Goal: Information Seeking & Learning: Learn about a topic

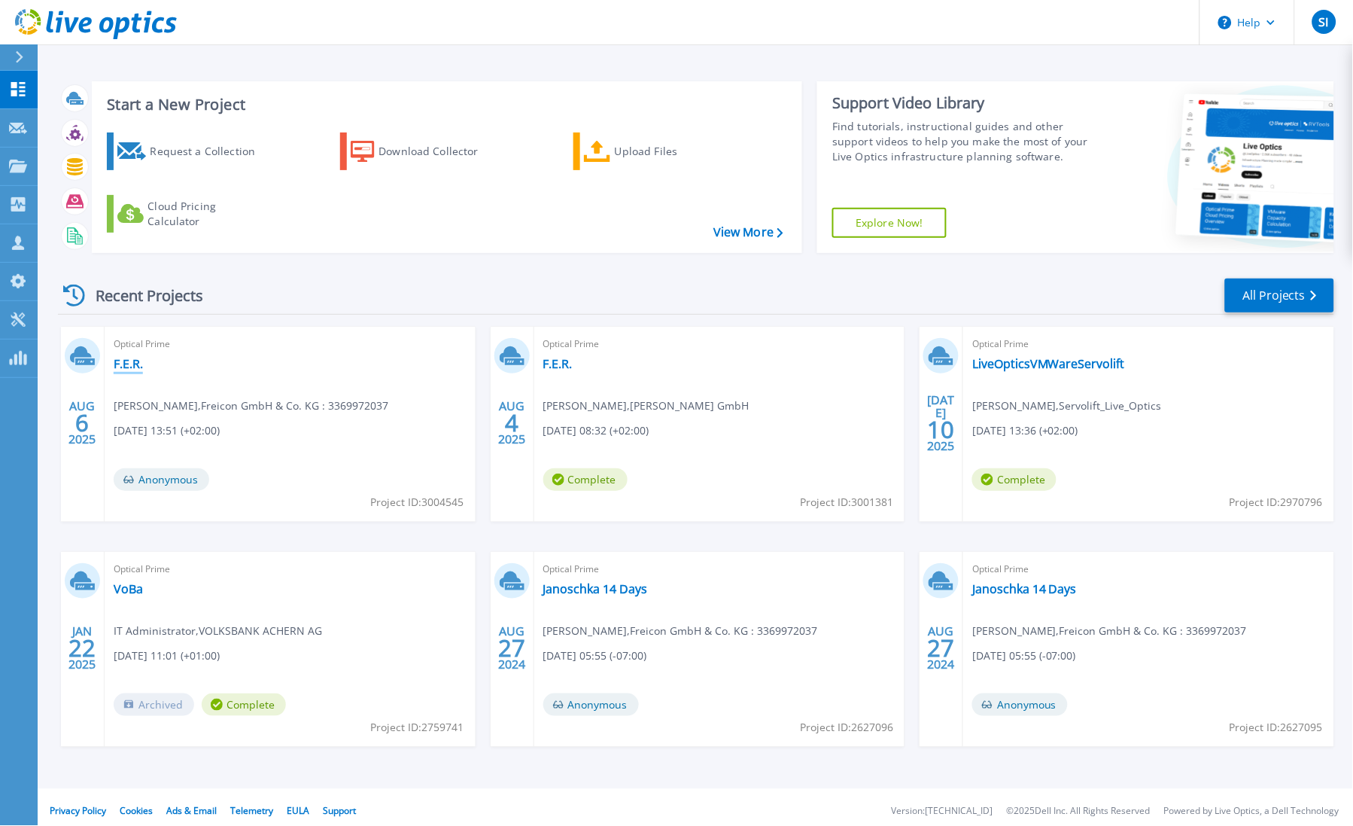
click at [129, 365] on link "F.E.R." at bounding box center [128, 363] width 29 height 15
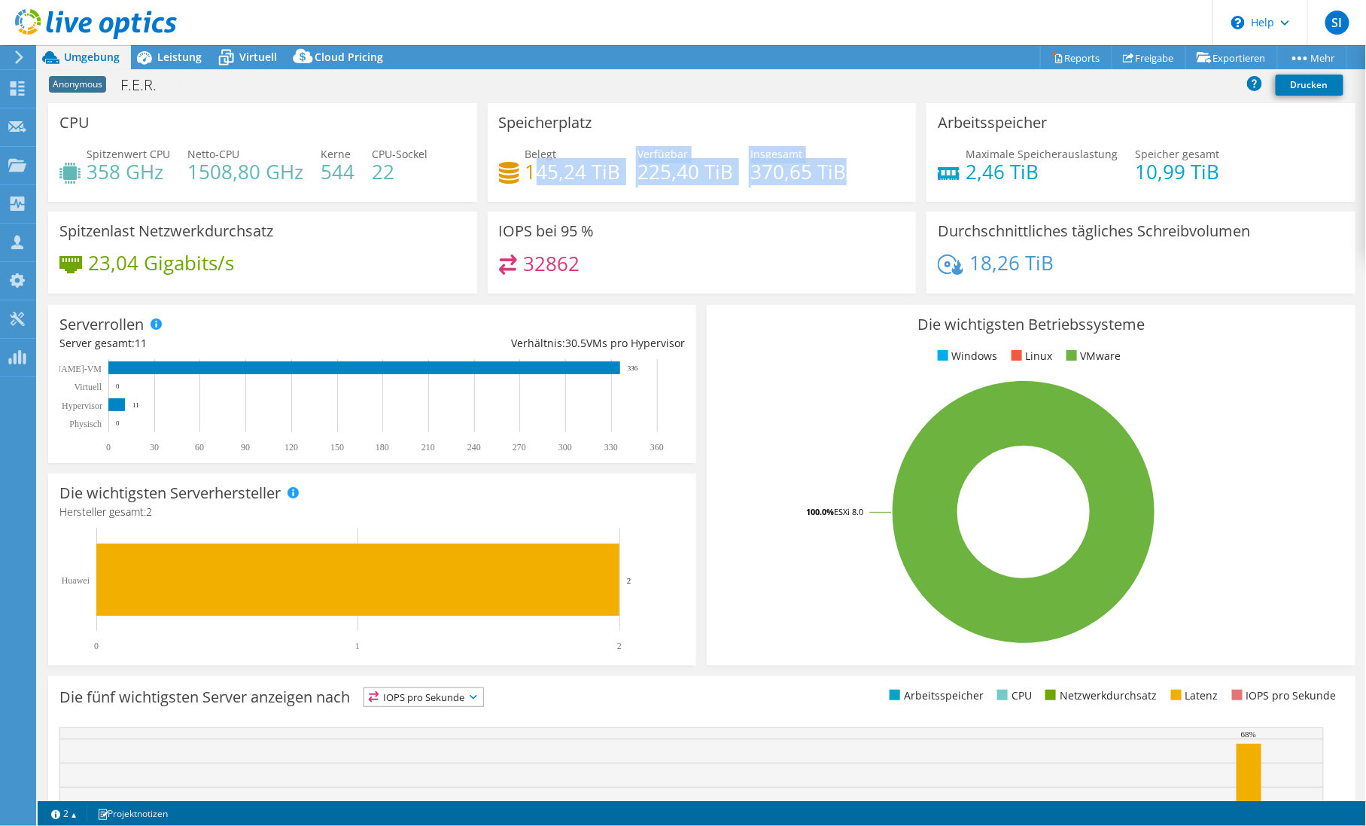
drag, startPoint x: 537, startPoint y: 169, endPoint x: 862, endPoint y: 171, distance: 325.9
click at [862, 171] on div "Belegt 145,24 TiB [STREET_ADDRESS] Insgesamt 370,65 TiB" at bounding box center [702, 170] width 406 height 49
drag, startPoint x: 862, startPoint y: 171, endPoint x: 825, endPoint y: 208, distance: 53.2
click at [838, 208] on div "Speicherplatz Belegt 145,24 TiB [STREET_ADDRESS] Insgesamt 370,65 TiB" at bounding box center [701, 157] width 439 height 108
drag, startPoint x: 659, startPoint y: 163, endPoint x: 828, endPoint y: 173, distance: 168.8
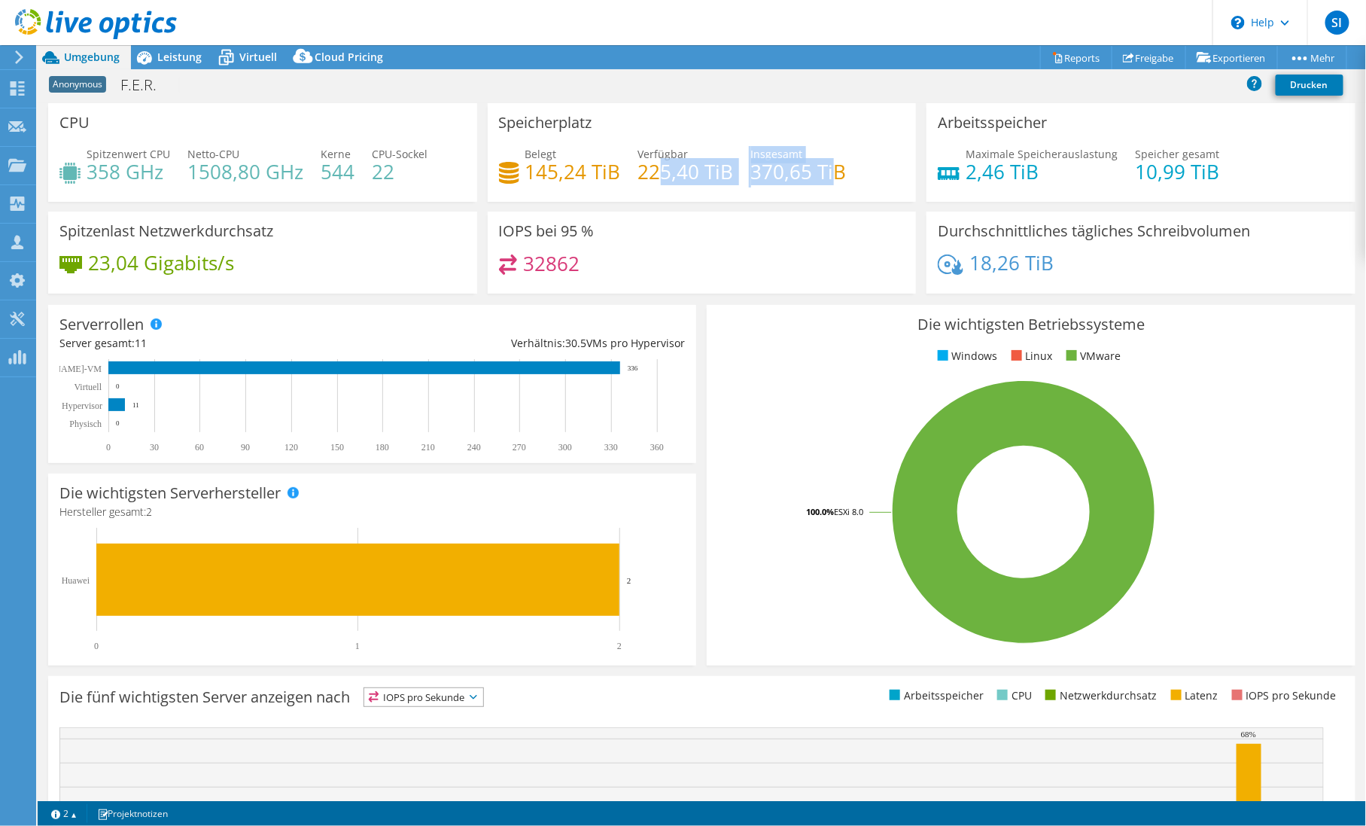
click at [828, 173] on div "Belegt 145,24 TiB [STREET_ADDRESS] Insgesamt 370,65 TiB" at bounding box center [702, 170] width 406 height 49
drag, startPoint x: 828, startPoint y: 173, endPoint x: 846, endPoint y: 172, distance: 18.1
click at [846, 172] on div "Belegt 145,24 TiB [STREET_ADDRESS] Insgesamt 370,65 TiB" at bounding box center [702, 170] width 406 height 49
click at [168, 53] on span "Leistung" at bounding box center [179, 57] width 44 height 14
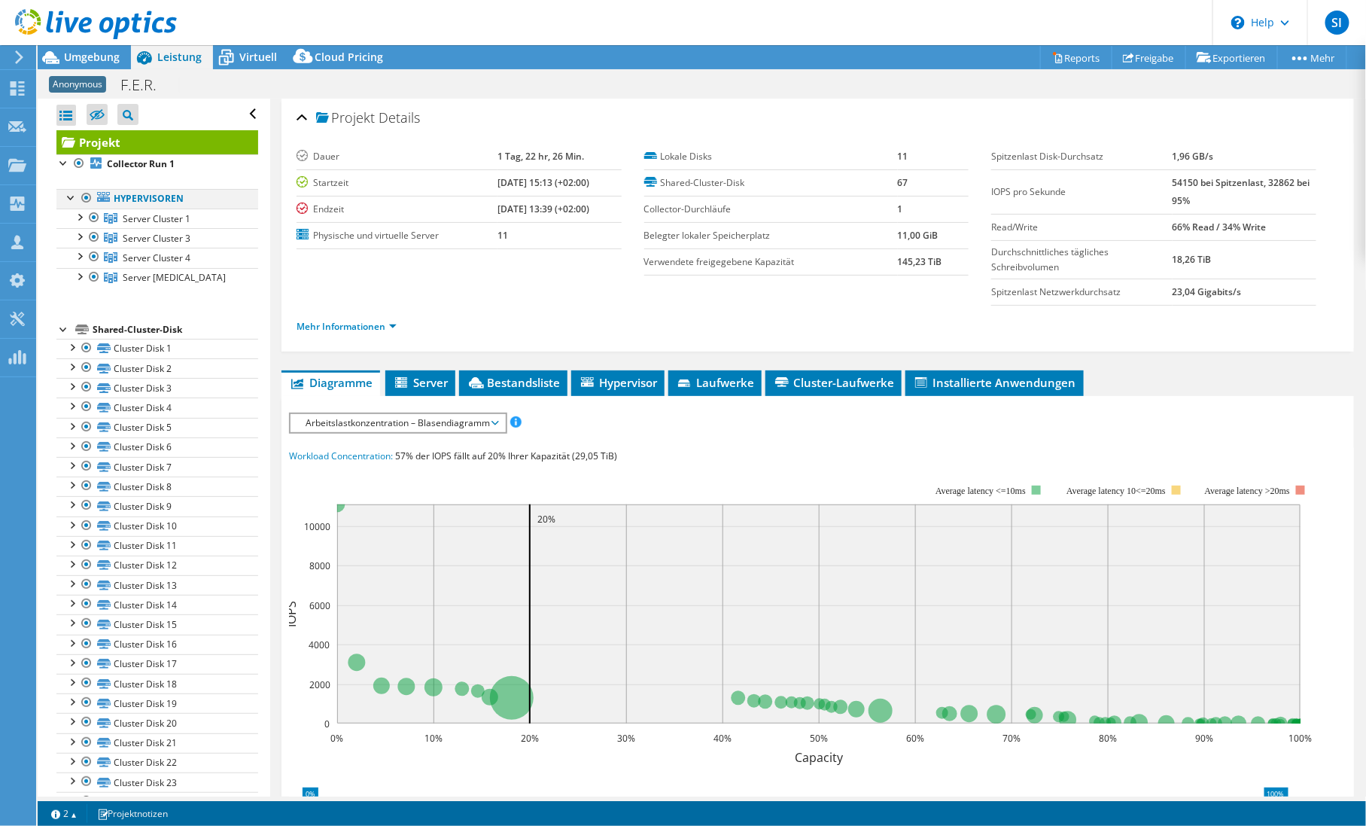
click at [64, 193] on div at bounding box center [71, 196] width 15 height 15
click at [69, 247] on div at bounding box center [63, 249] width 15 height 15
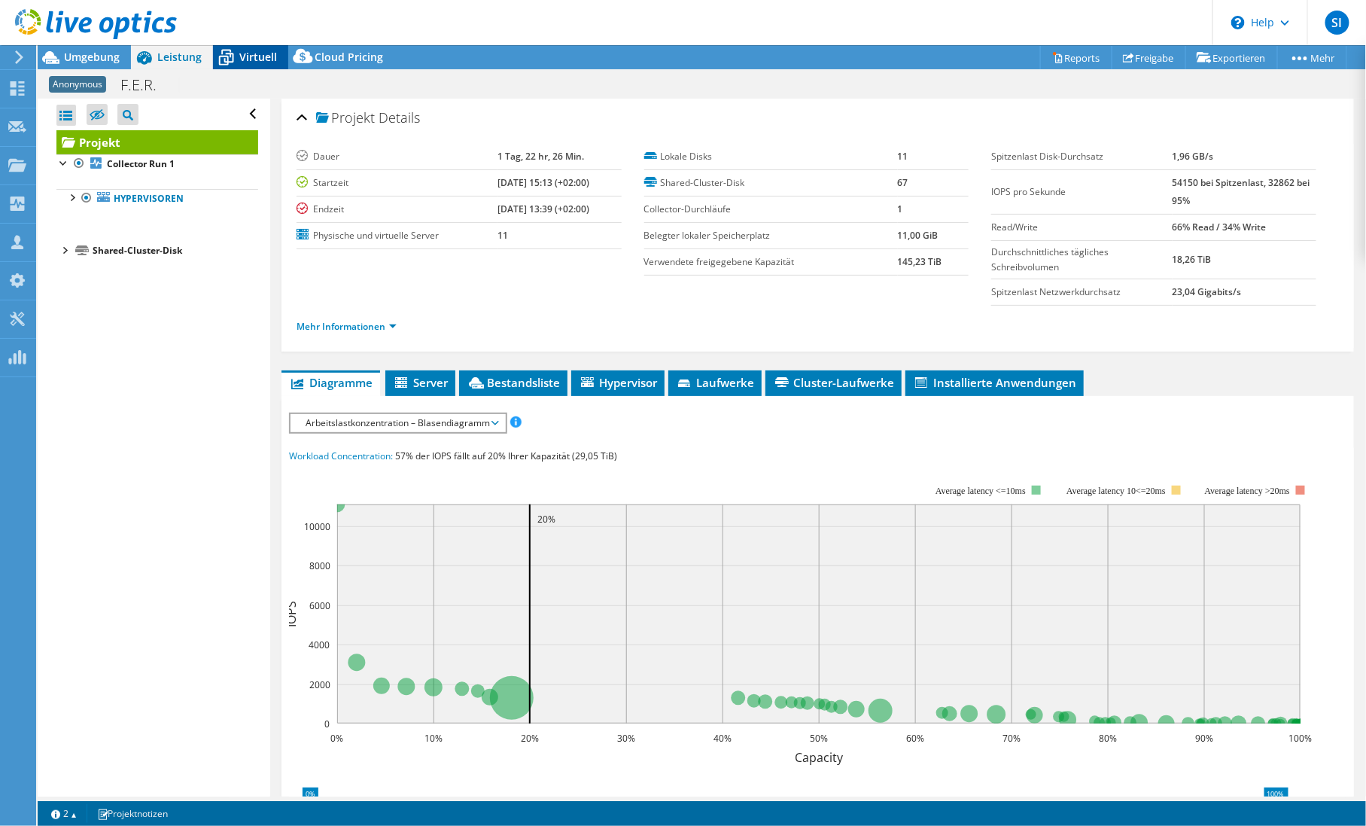
click at [260, 55] on span "Virtuell" at bounding box center [258, 57] width 38 height 14
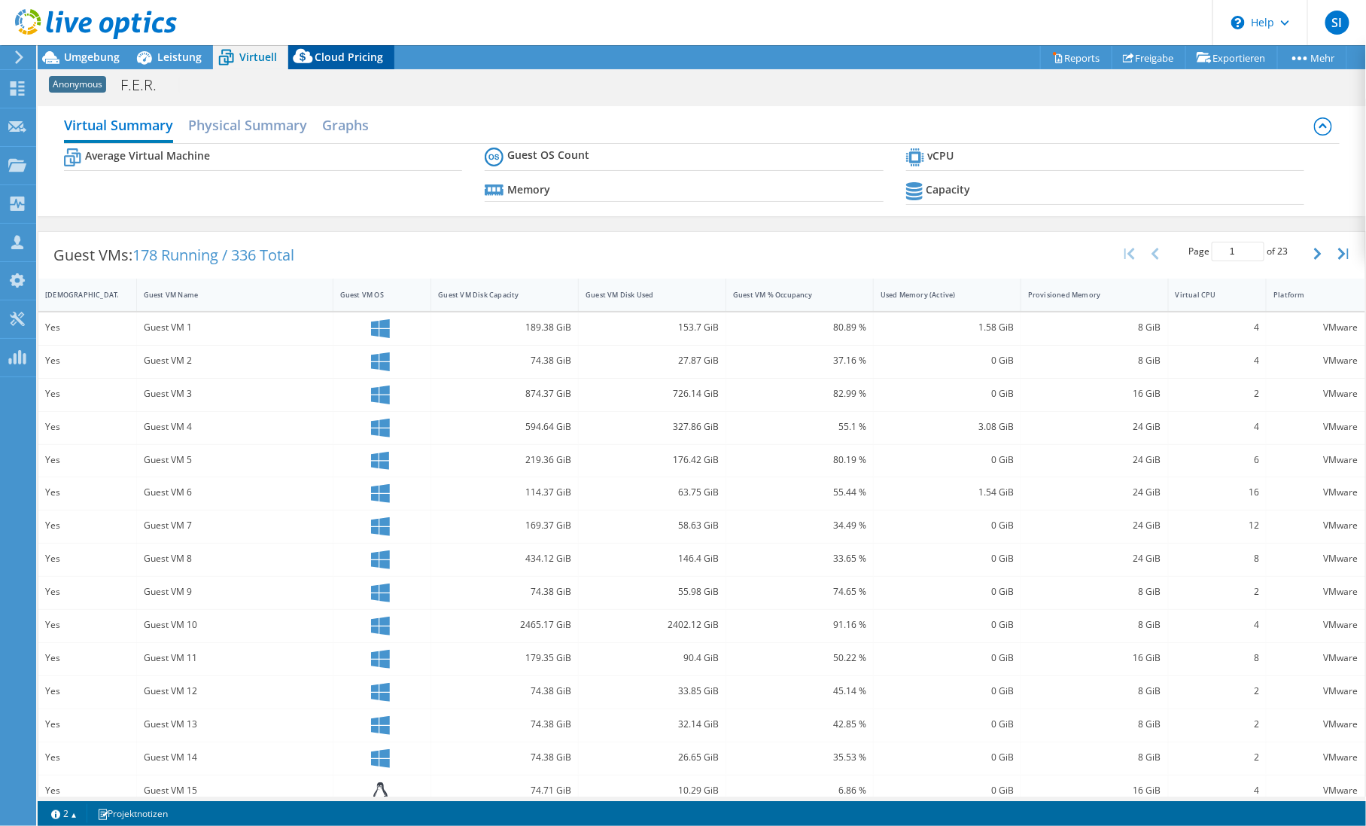
click at [341, 56] on span "Cloud Pricing" at bounding box center [349, 57] width 68 height 14
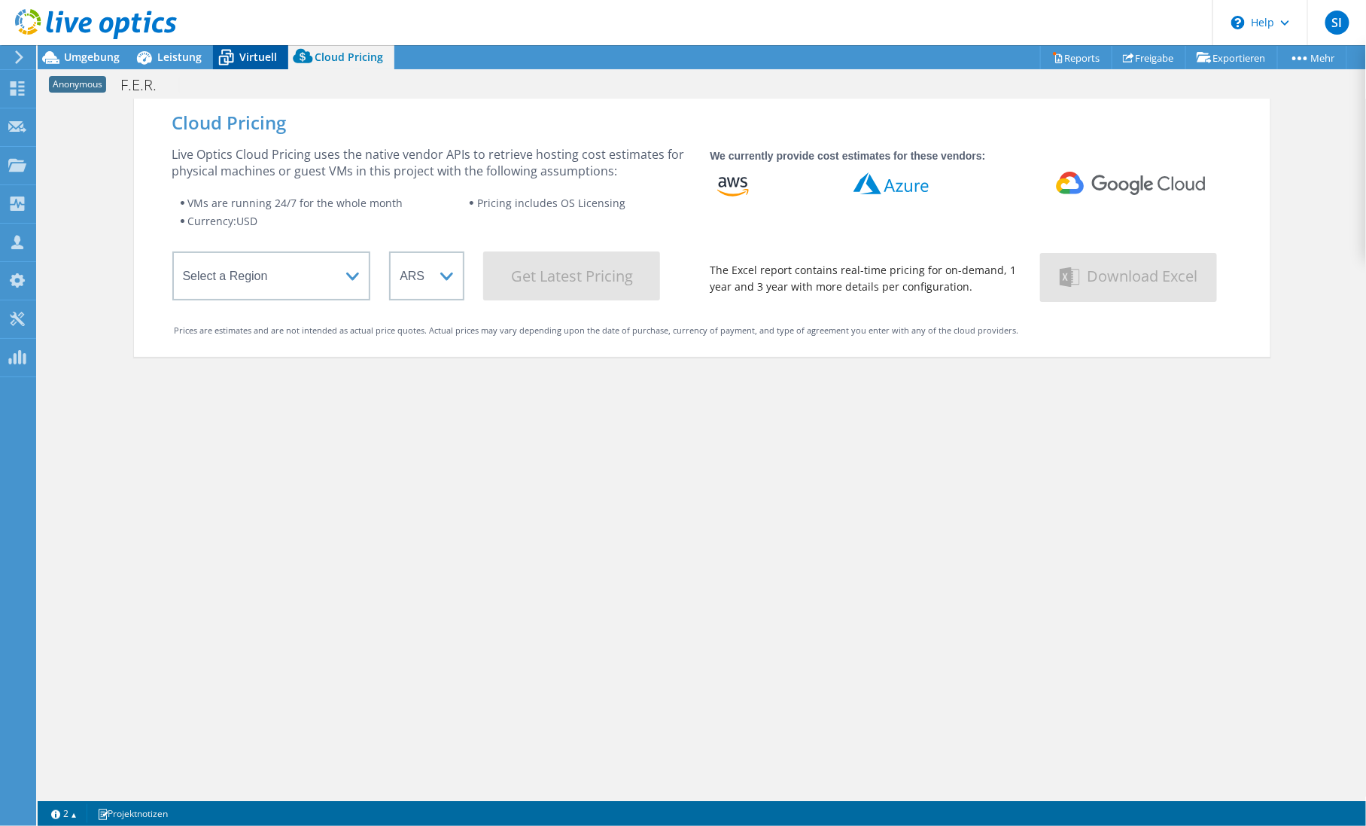
click at [260, 55] on span "Virtuell" at bounding box center [258, 57] width 38 height 14
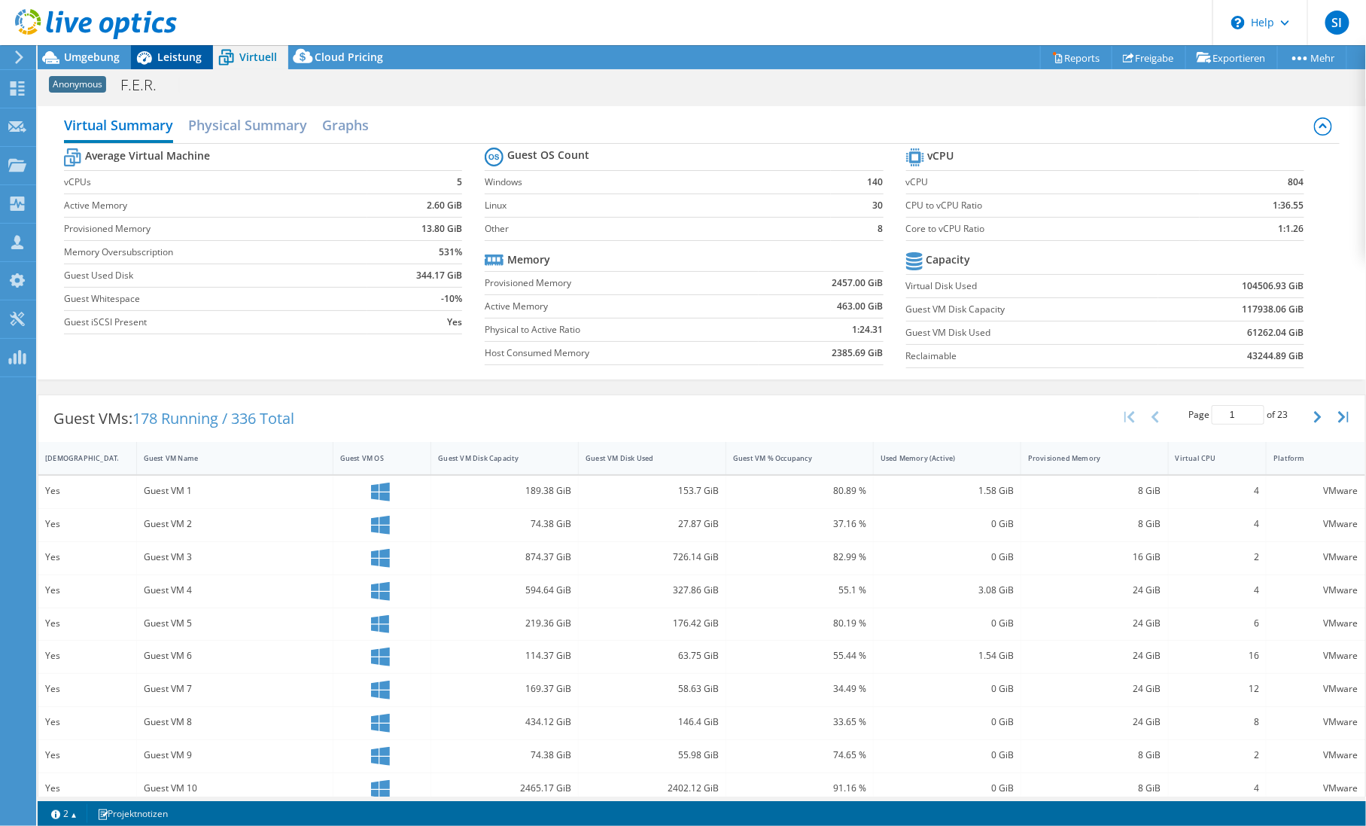
drag, startPoint x: 184, startPoint y: 57, endPoint x: 148, endPoint y: 62, distance: 35.7
click at [184, 57] on span "Leistung" at bounding box center [179, 57] width 44 height 14
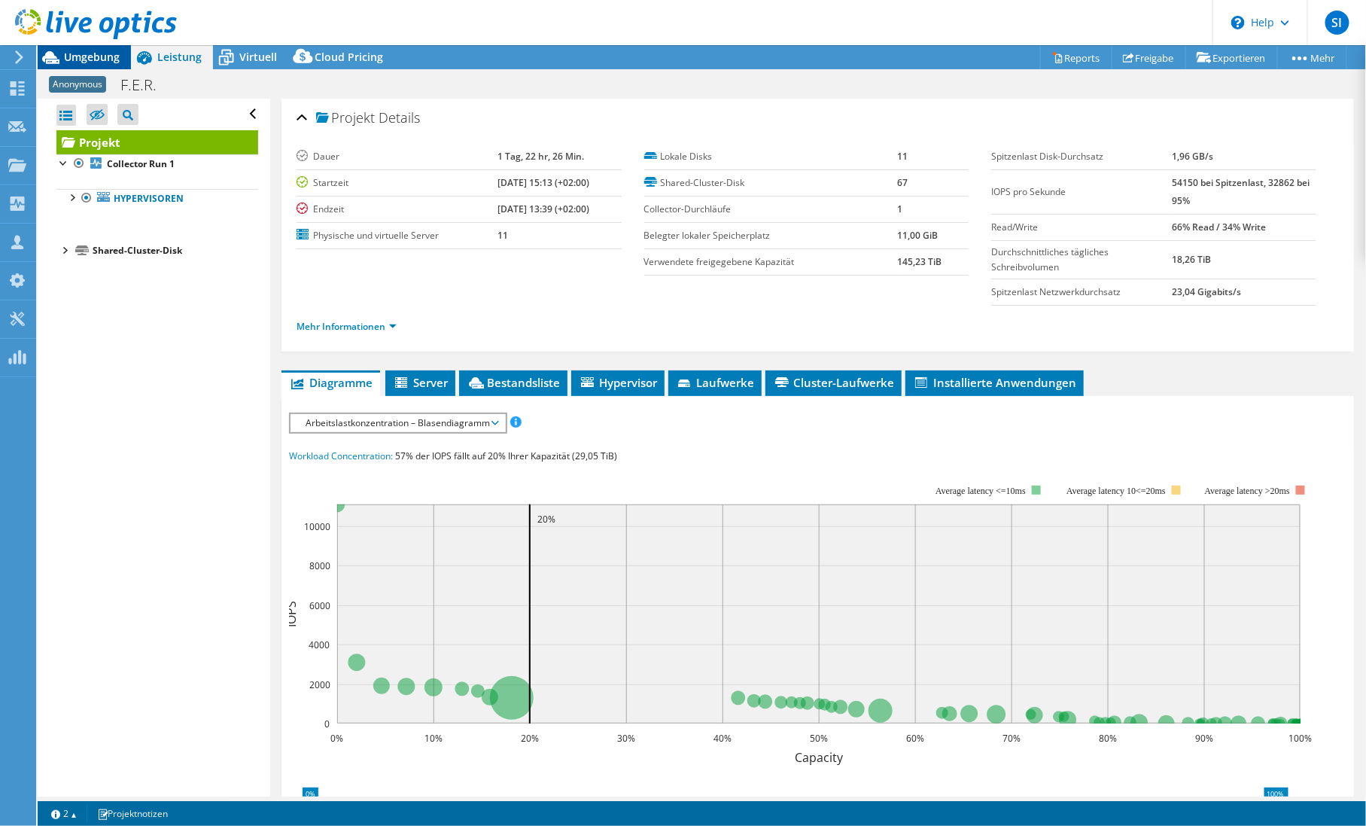
click at [81, 64] on div "Umgebung" at bounding box center [84, 57] width 93 height 24
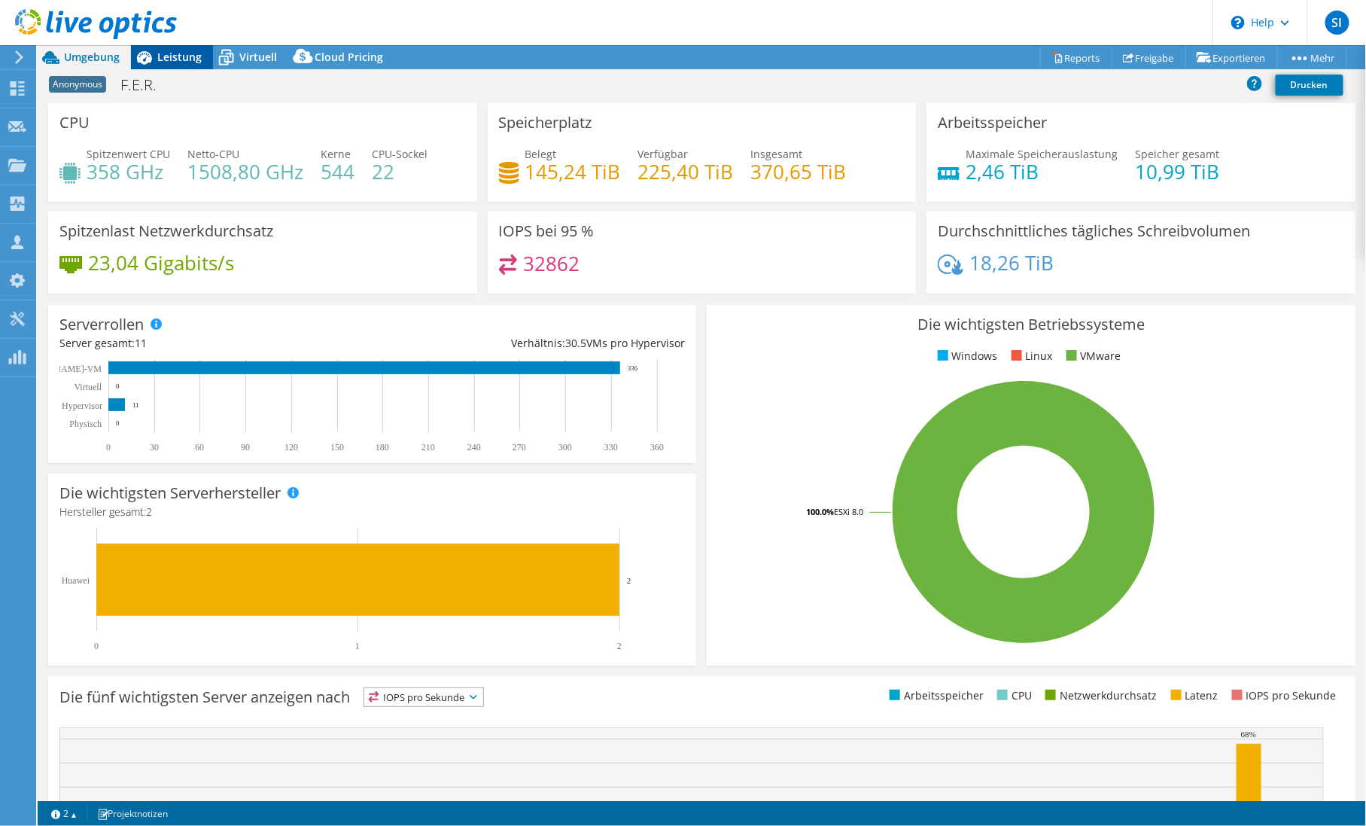
click at [163, 56] on span "Leistung" at bounding box center [179, 57] width 44 height 14
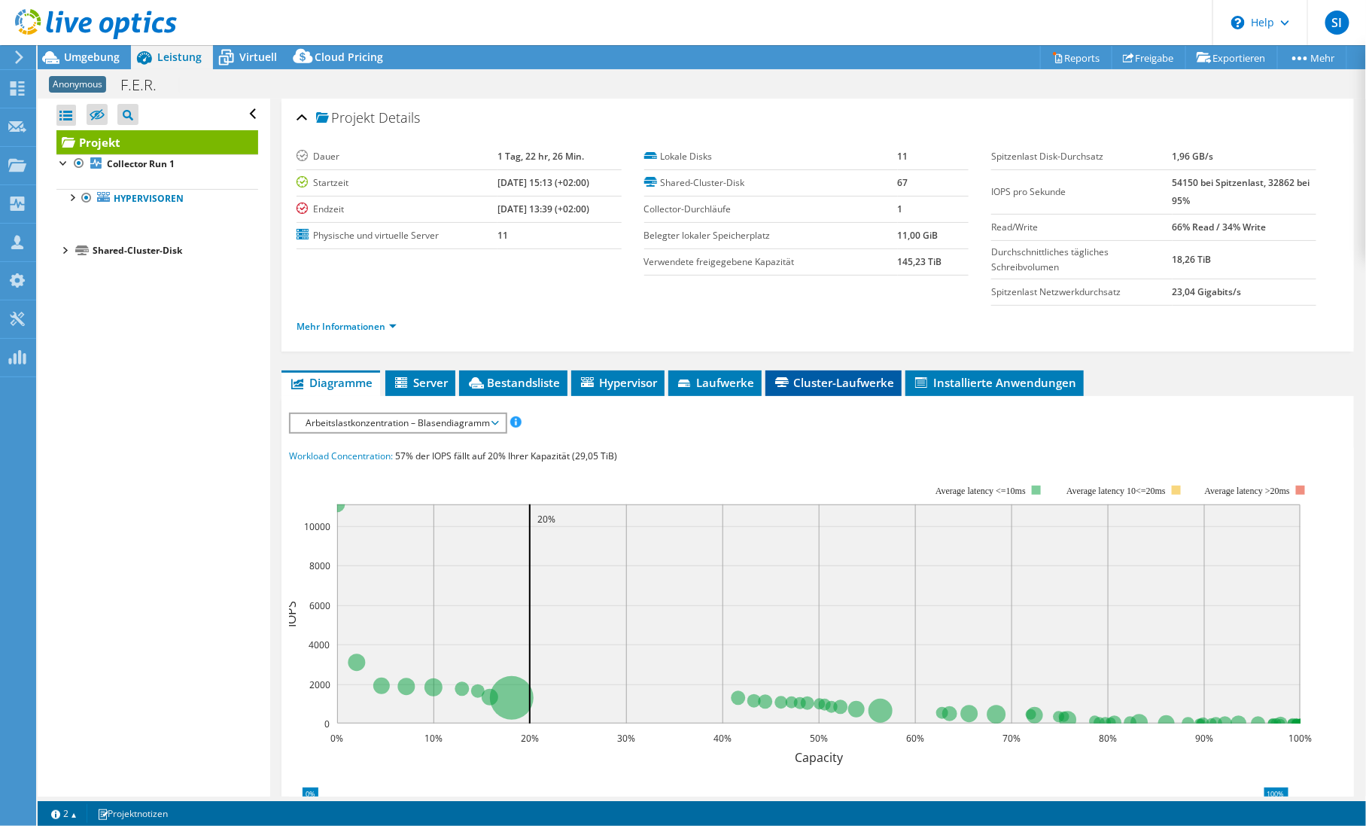
click at [875, 381] on span "Cluster-Laufwerke" at bounding box center [833, 382] width 121 height 15
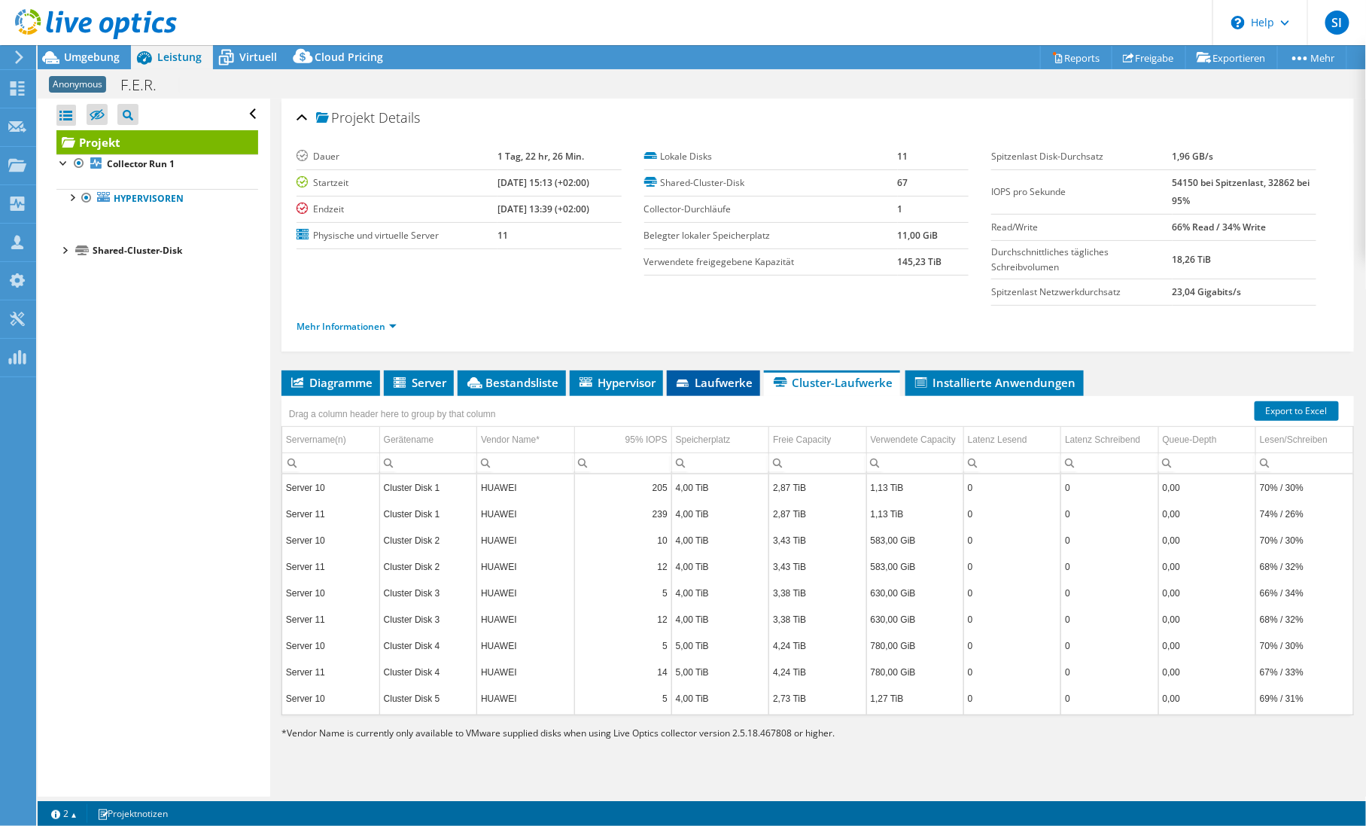
click at [702, 382] on span "Laufwerke" at bounding box center [713, 382] width 78 height 15
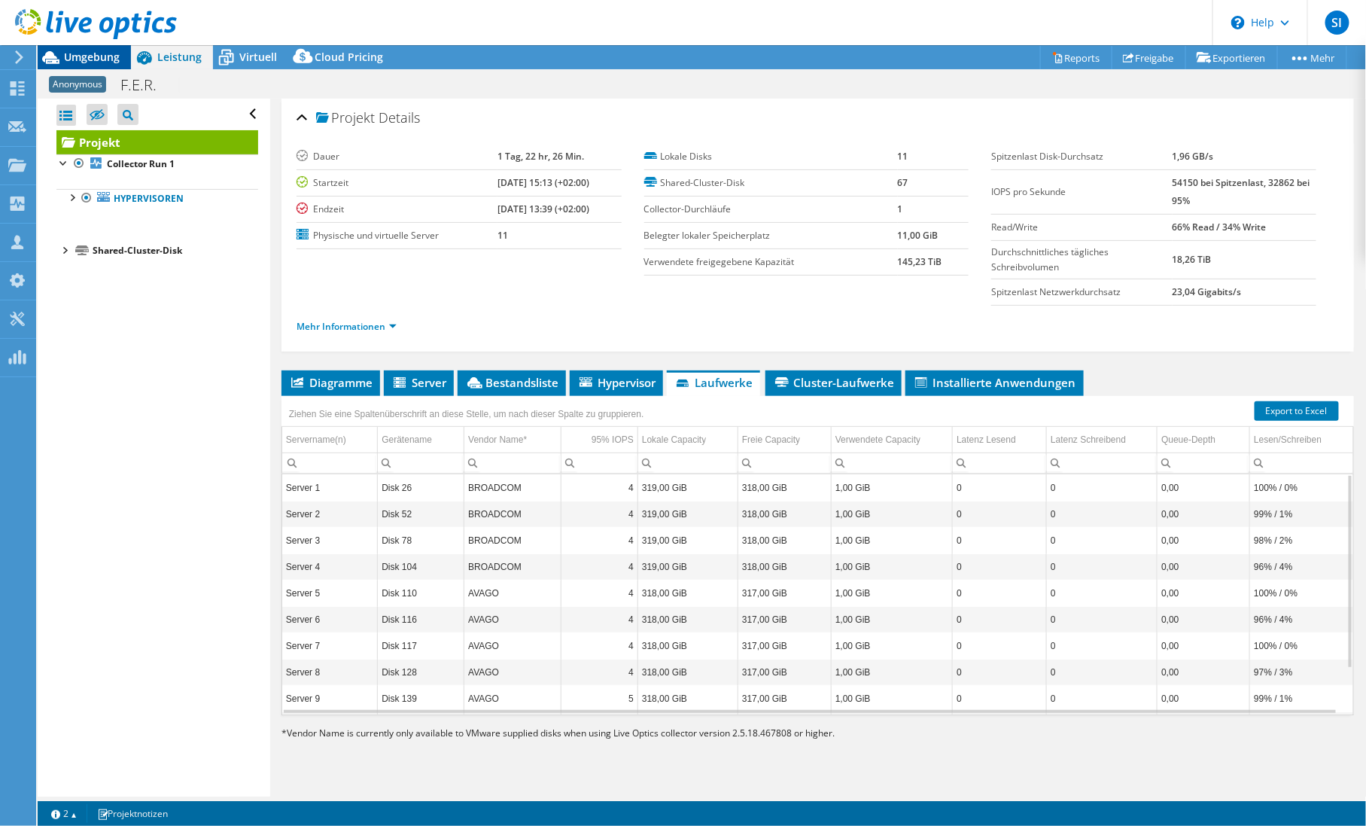
click at [96, 61] on span "Umgebung" at bounding box center [92, 57] width 56 height 14
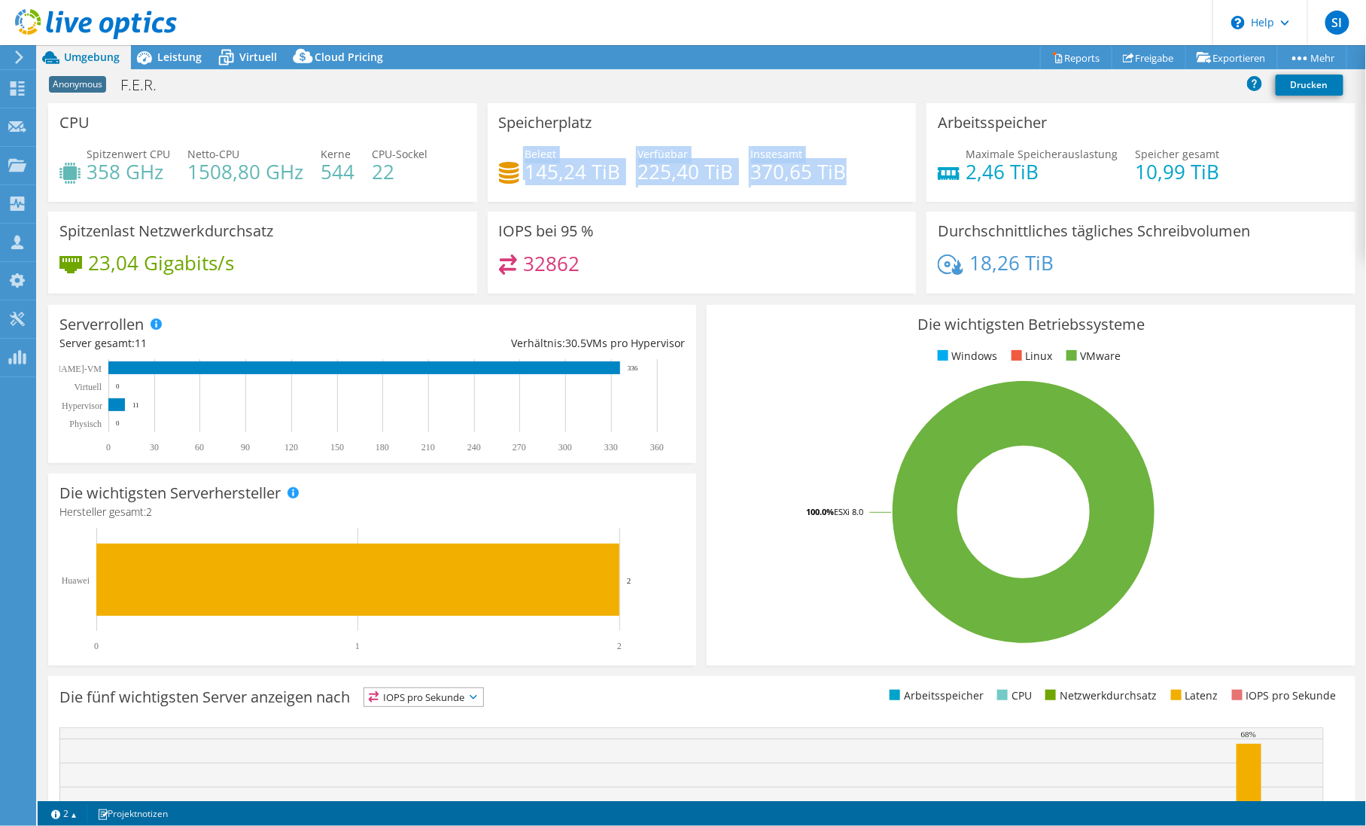
drag, startPoint x: 522, startPoint y: 175, endPoint x: 911, endPoint y: 169, distance: 389.9
click at [911, 169] on div "Speicherplatz Belegt 145,24 TiB [STREET_ADDRESS] Insgesamt 370,65 TiB" at bounding box center [701, 152] width 439 height 99
drag, startPoint x: 911, startPoint y: 169, endPoint x: 856, endPoint y: 185, distance: 58.1
click at [856, 185] on div "Belegt 145,24 TiB [STREET_ADDRESS] Insgesamt 370,65 TiB" at bounding box center [702, 170] width 406 height 49
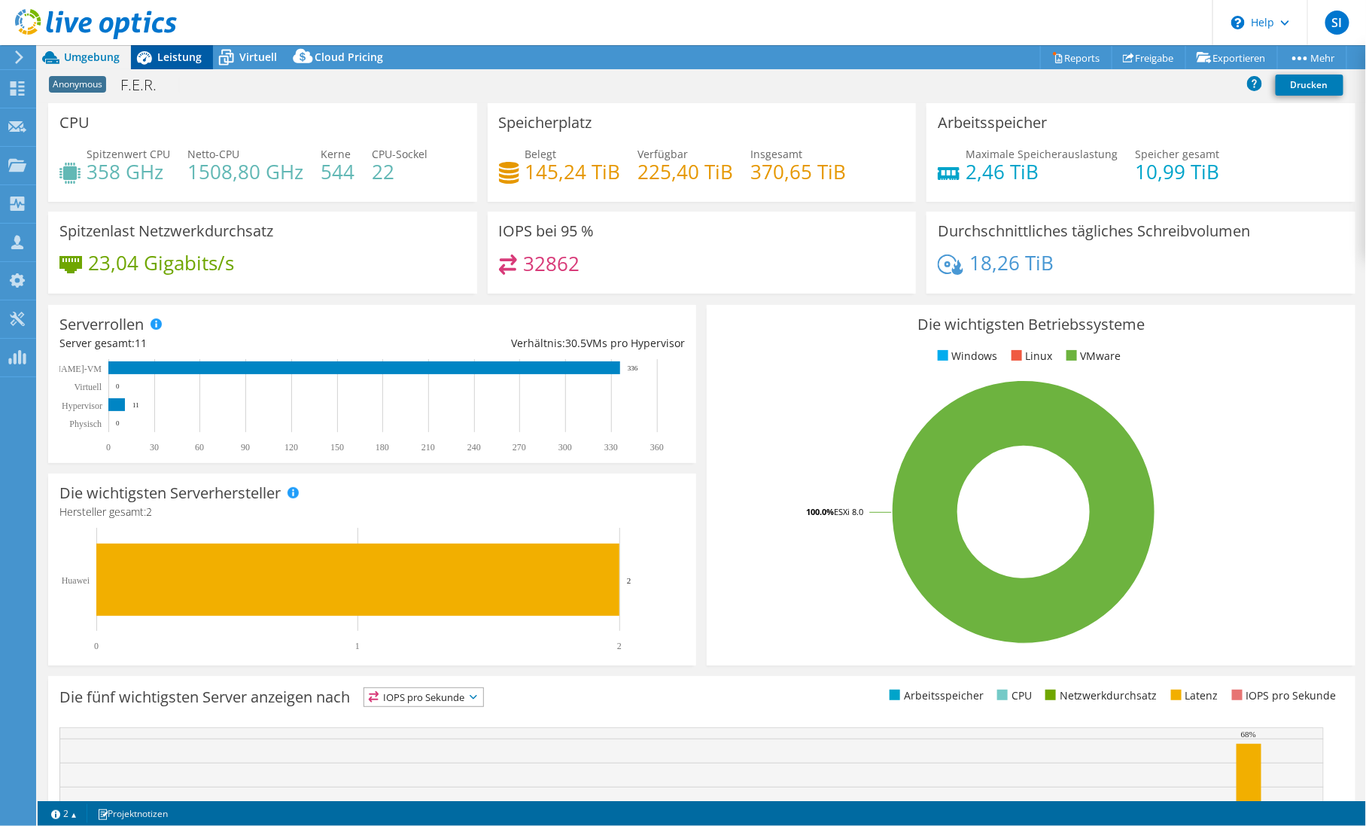
click at [199, 54] on span "Leistung" at bounding box center [179, 57] width 44 height 14
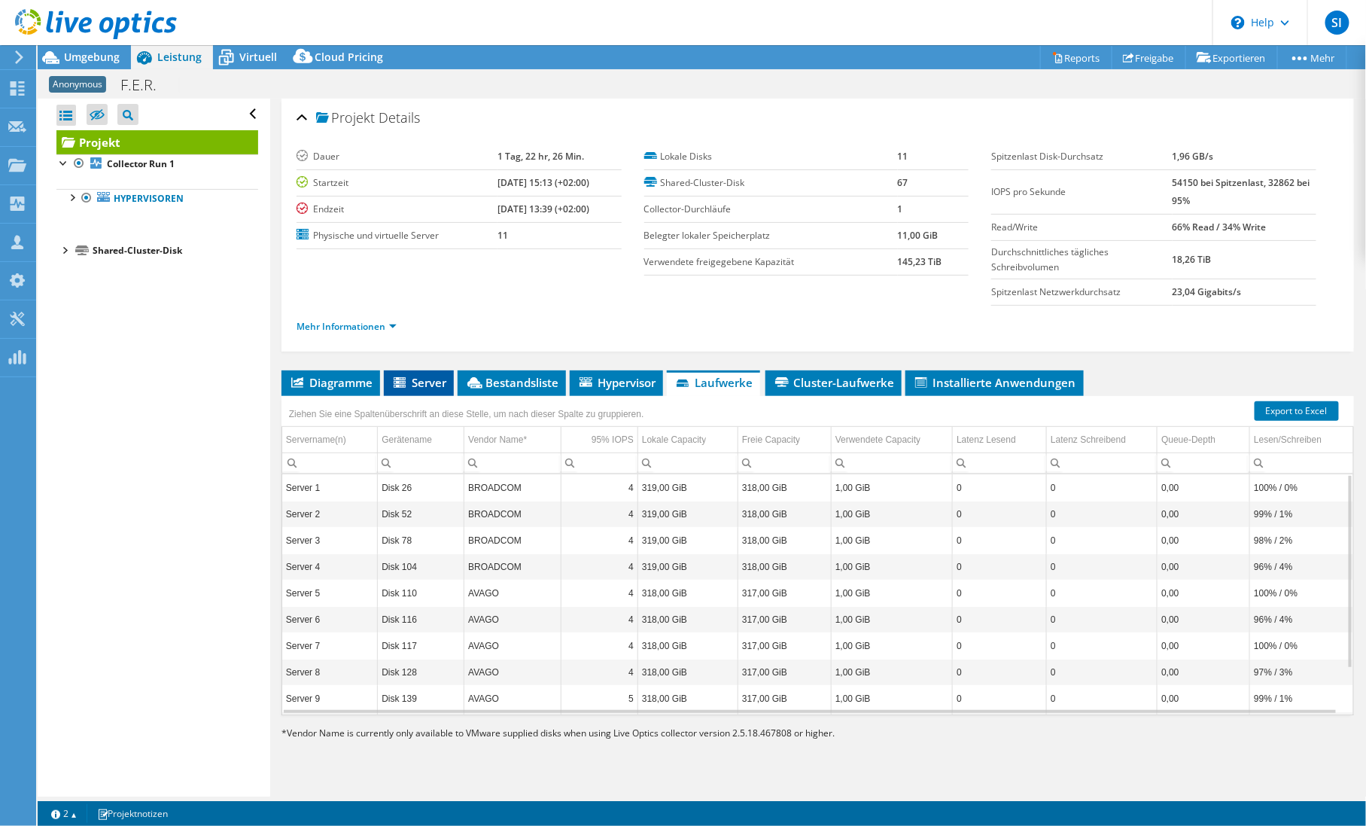
drag, startPoint x: 421, startPoint y: 378, endPoint x: 411, endPoint y: 378, distance: 10.5
click at [421, 378] on span "Server" at bounding box center [418, 382] width 55 height 15
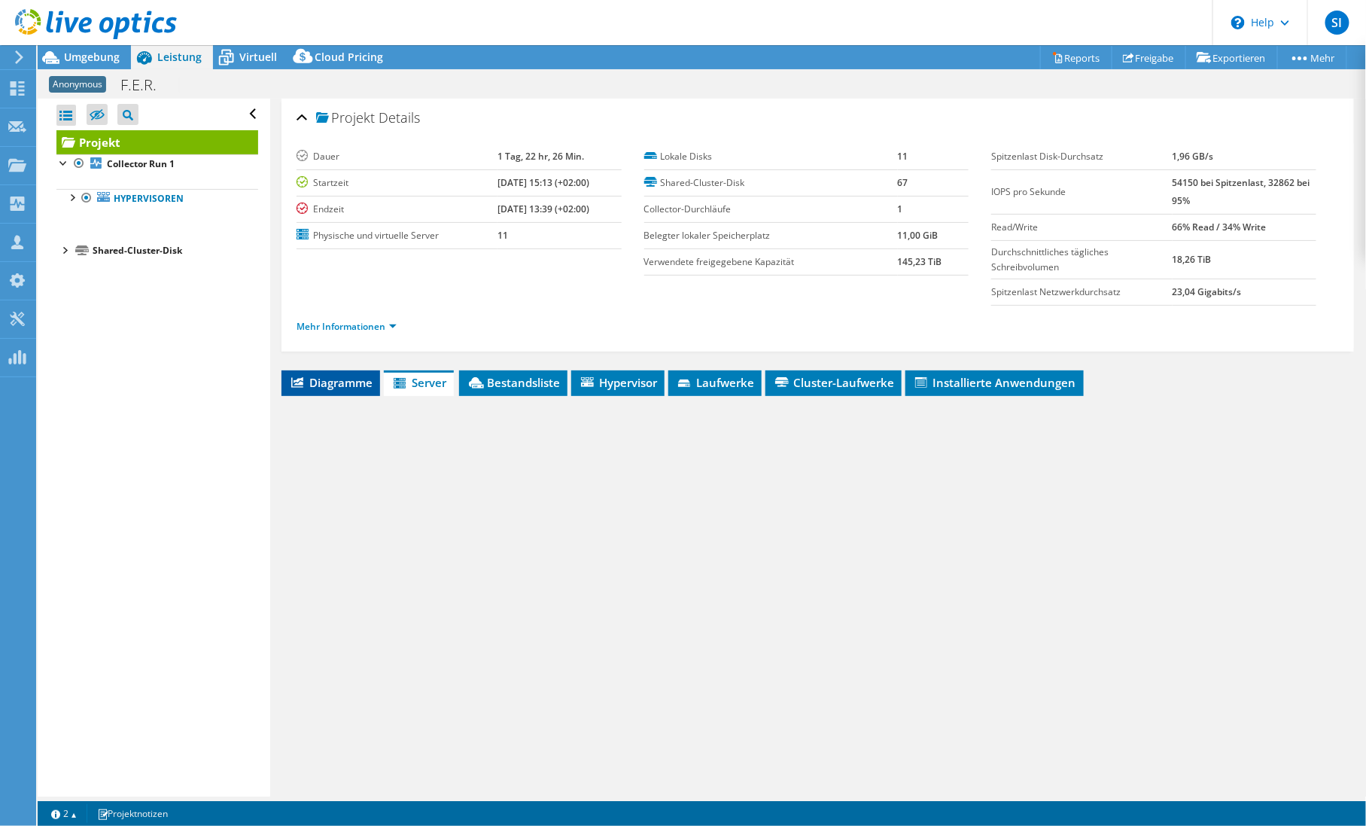
click at [359, 380] on span "Diagramme" at bounding box center [331, 382] width 84 height 15
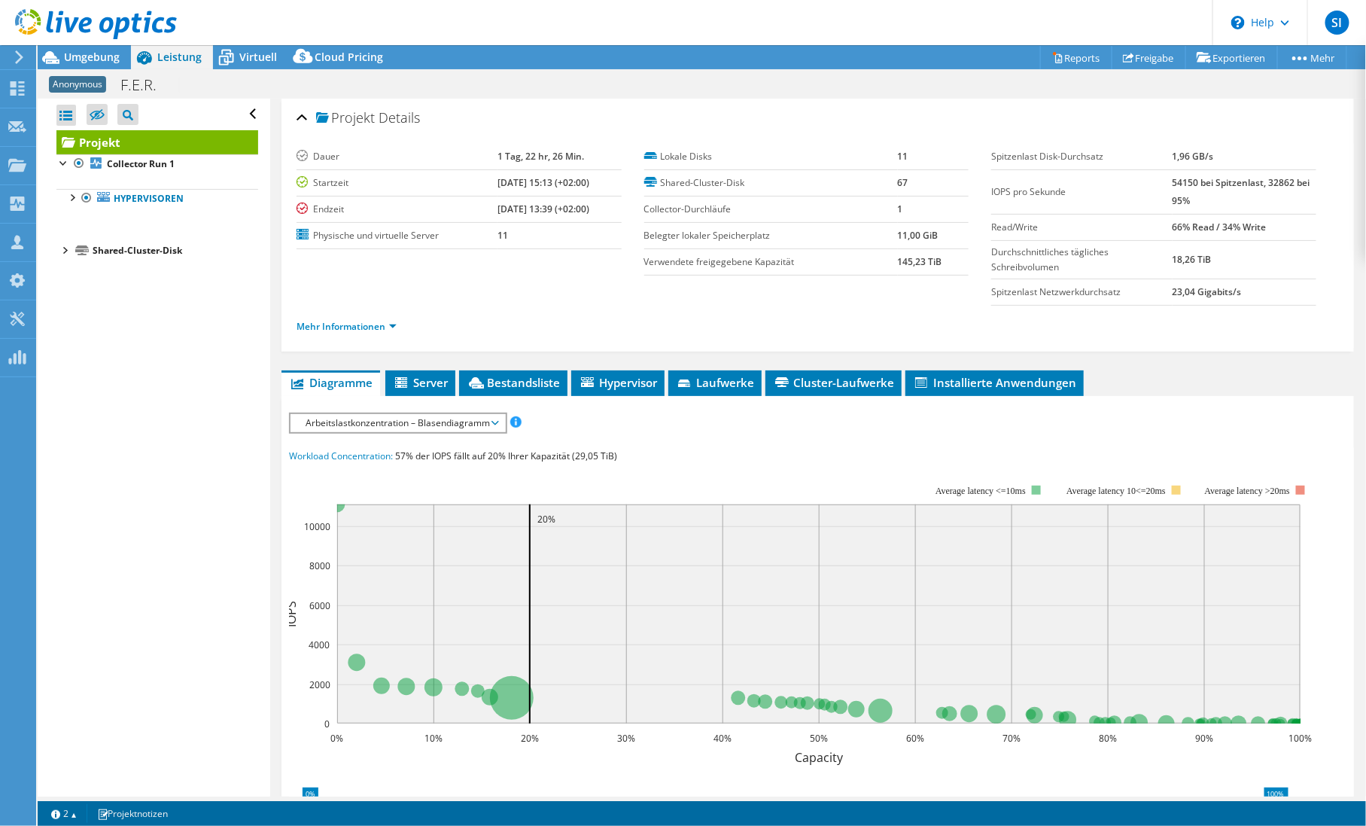
click at [479, 420] on span "Arbeitslastkonzentration – Blasendiagramm" at bounding box center [397, 423] width 199 height 18
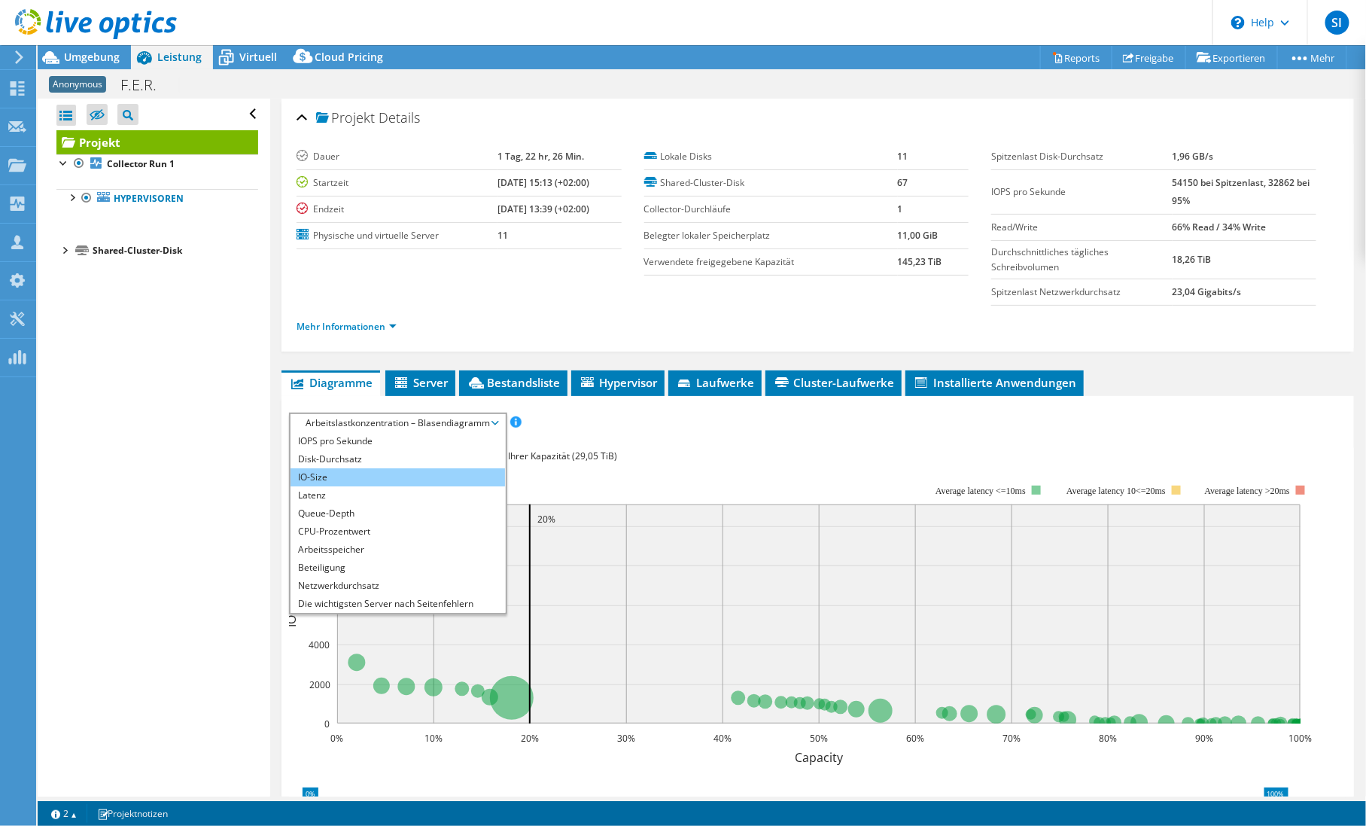
click at [363, 473] on li "IO-Size" at bounding box center [397, 477] width 214 height 18
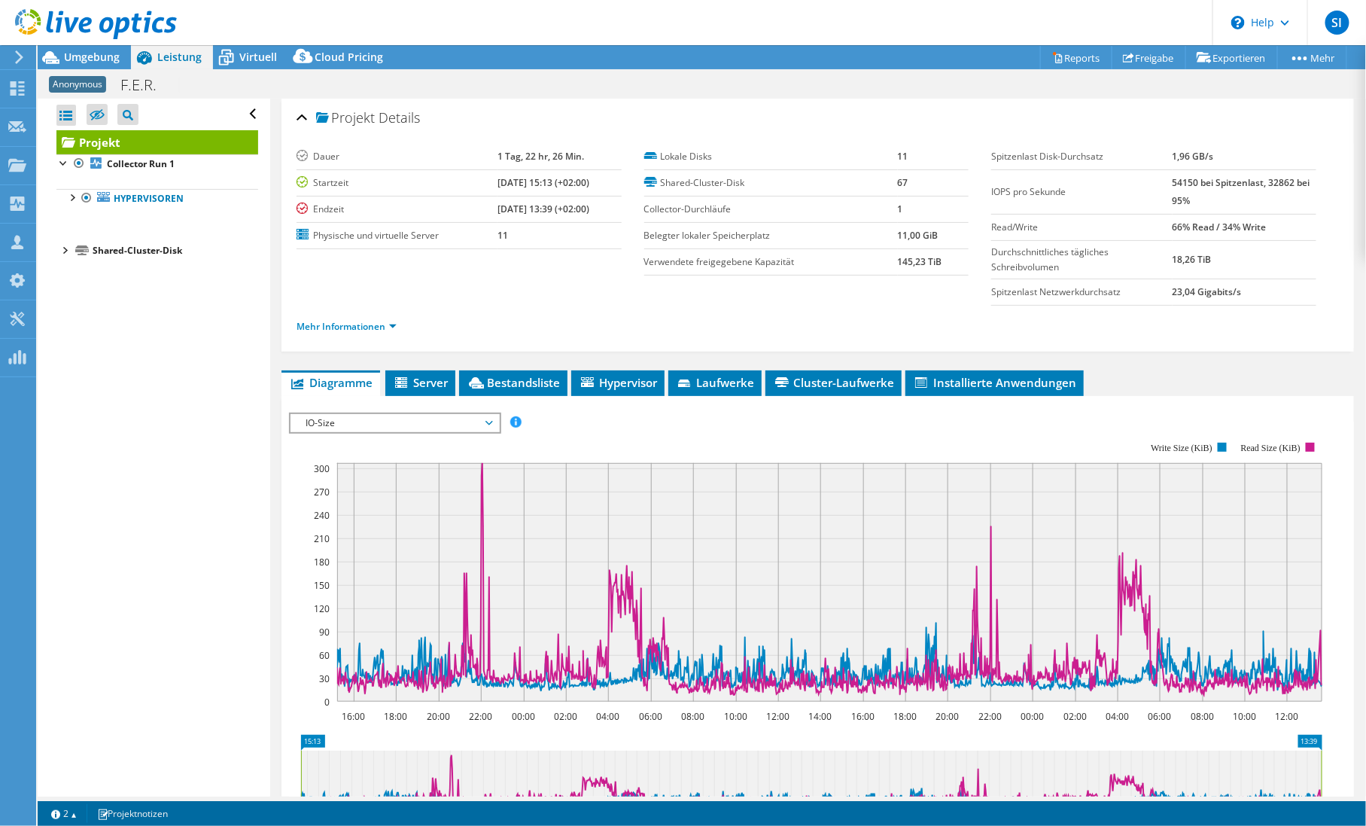
click at [483, 415] on span "IO-Size" at bounding box center [394, 423] width 193 height 18
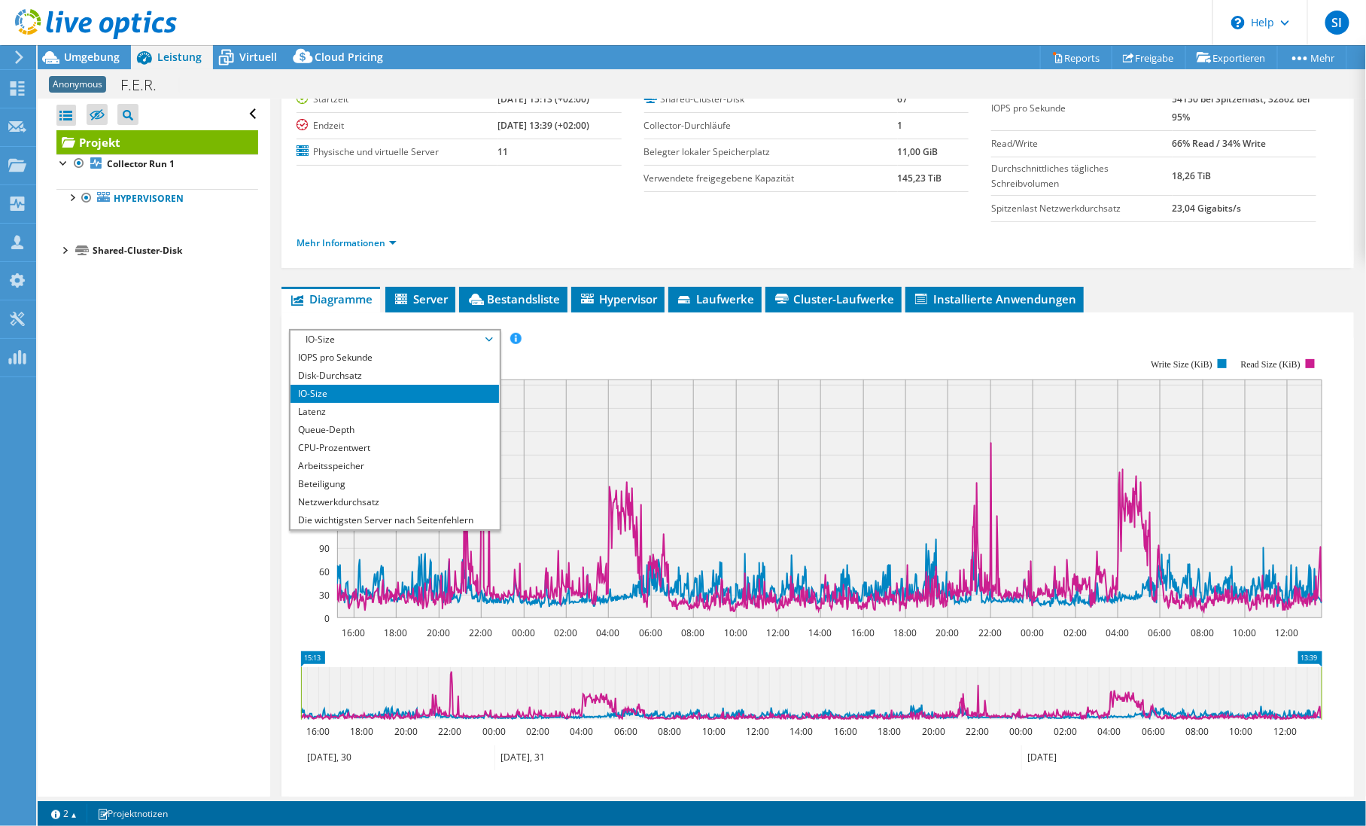
click at [771, 352] on rect at bounding box center [805, 488] width 1033 height 301
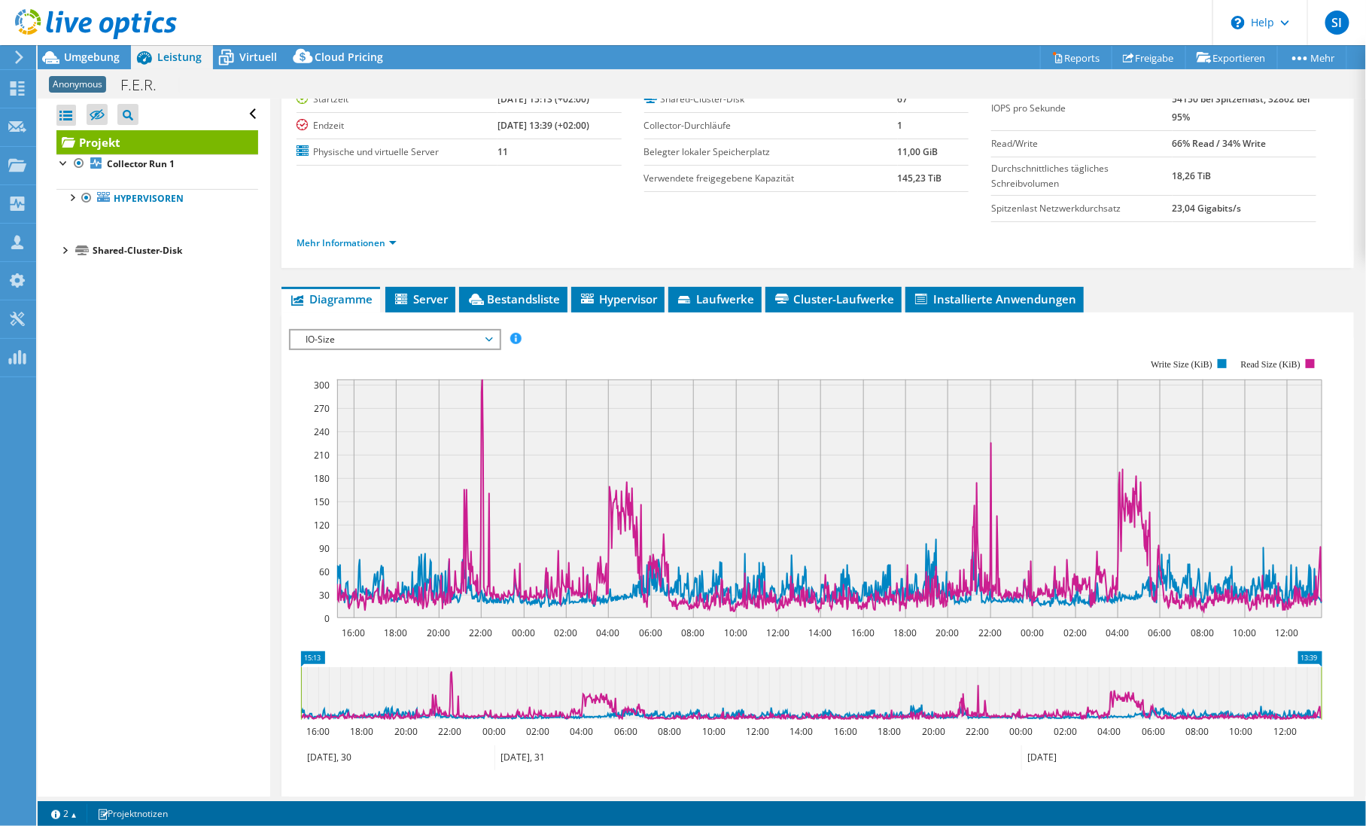
click at [480, 334] on span "IO-Size" at bounding box center [394, 339] width 193 height 18
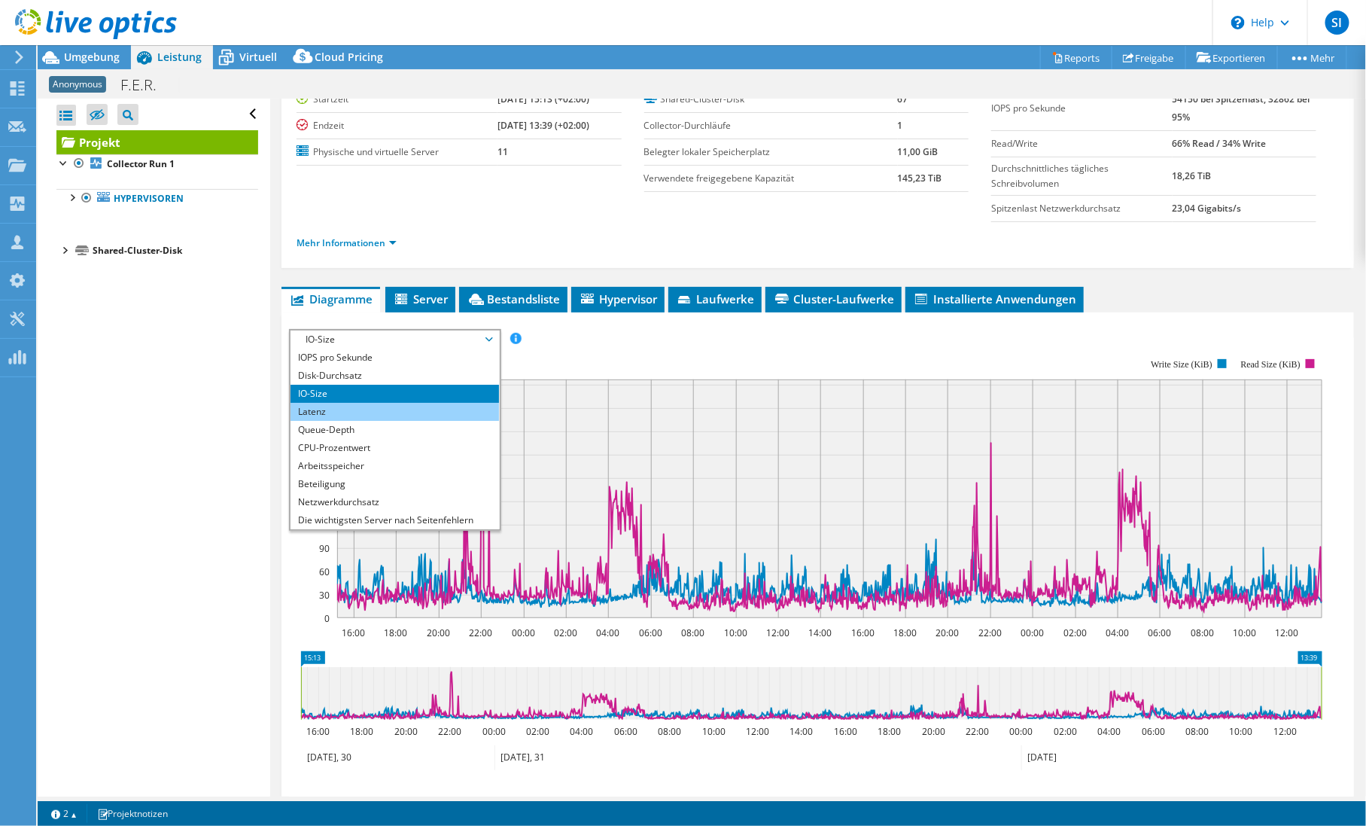
click at [350, 410] on li "Latenz" at bounding box center [394, 412] width 208 height 18
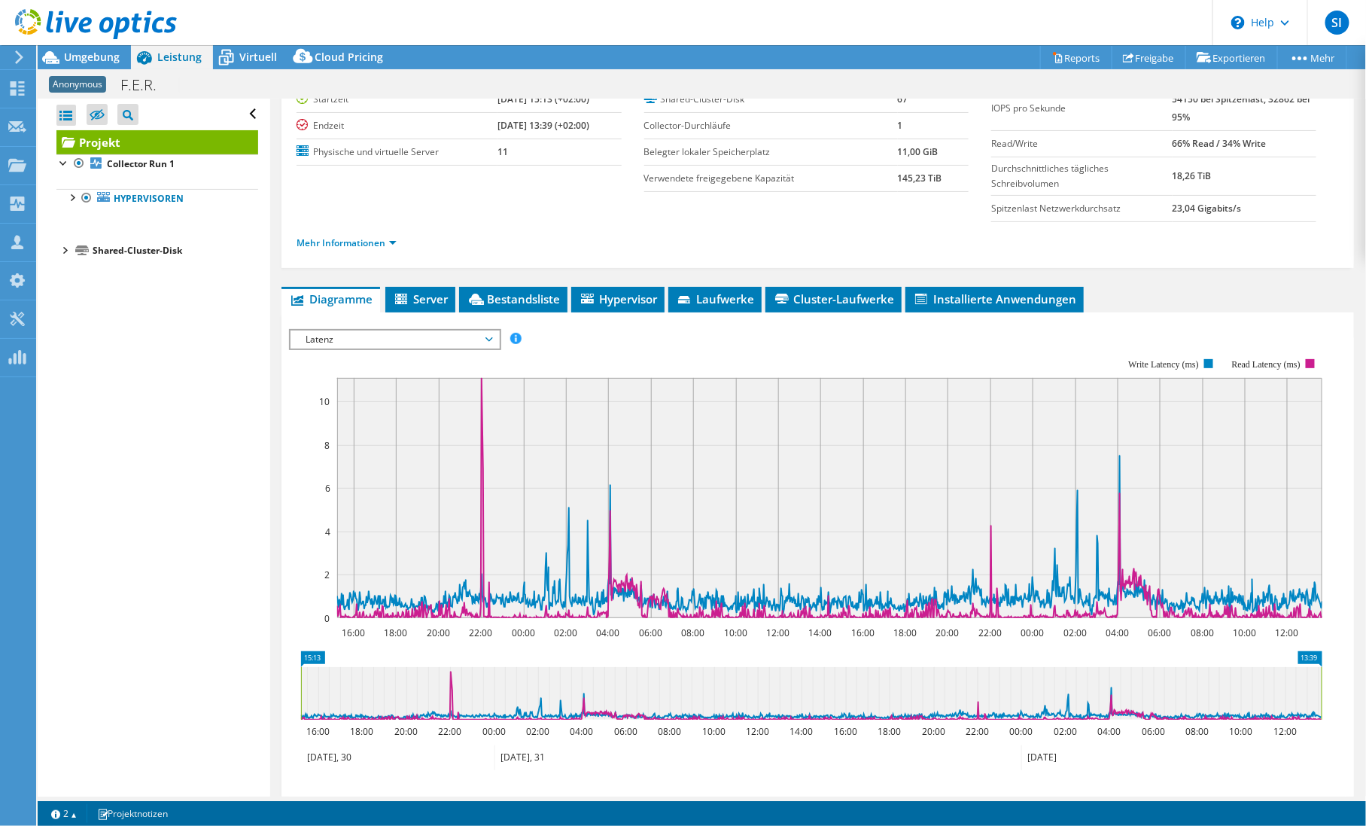
click at [493, 337] on icon at bounding box center [489, 339] width 8 height 5
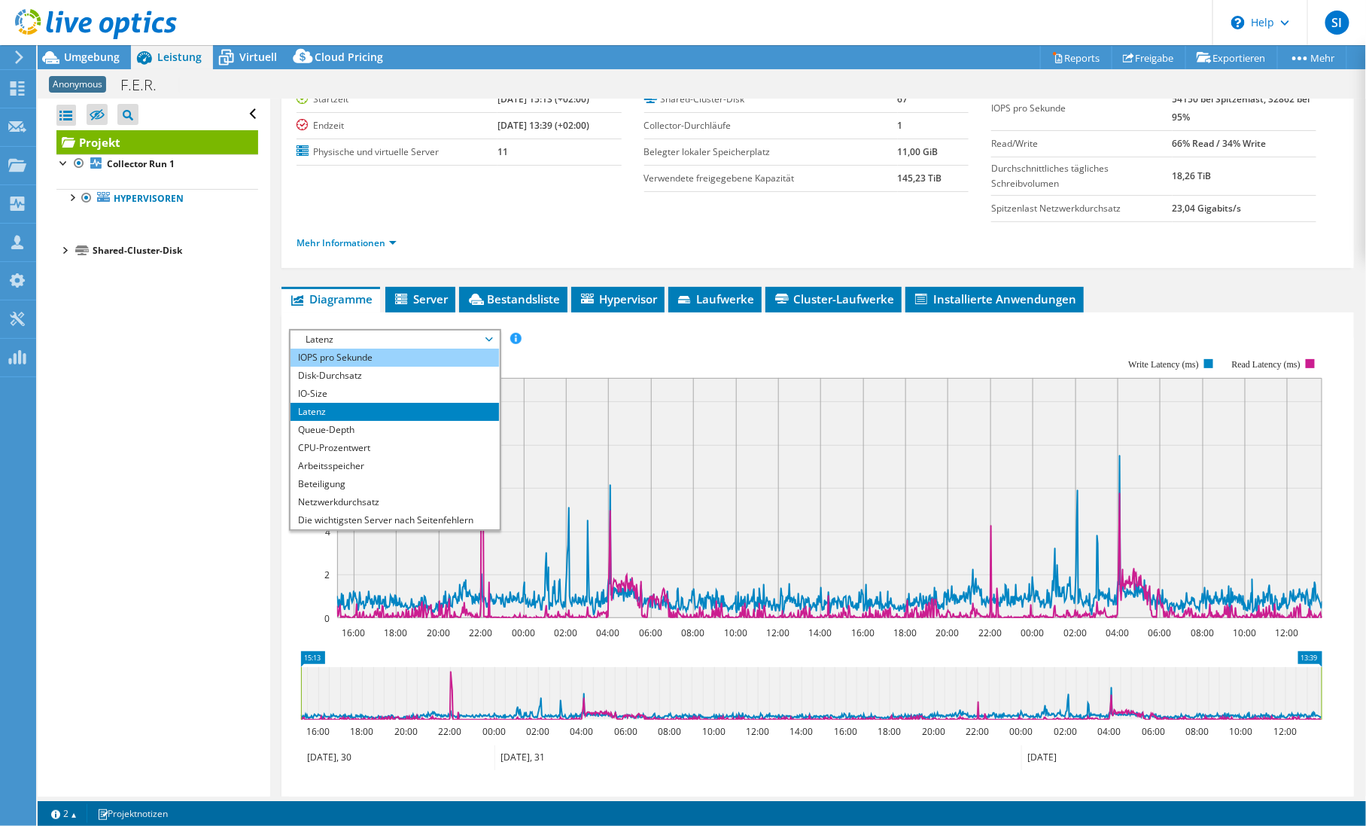
click at [372, 361] on li "IOPS pro Sekunde" at bounding box center [394, 357] width 208 height 18
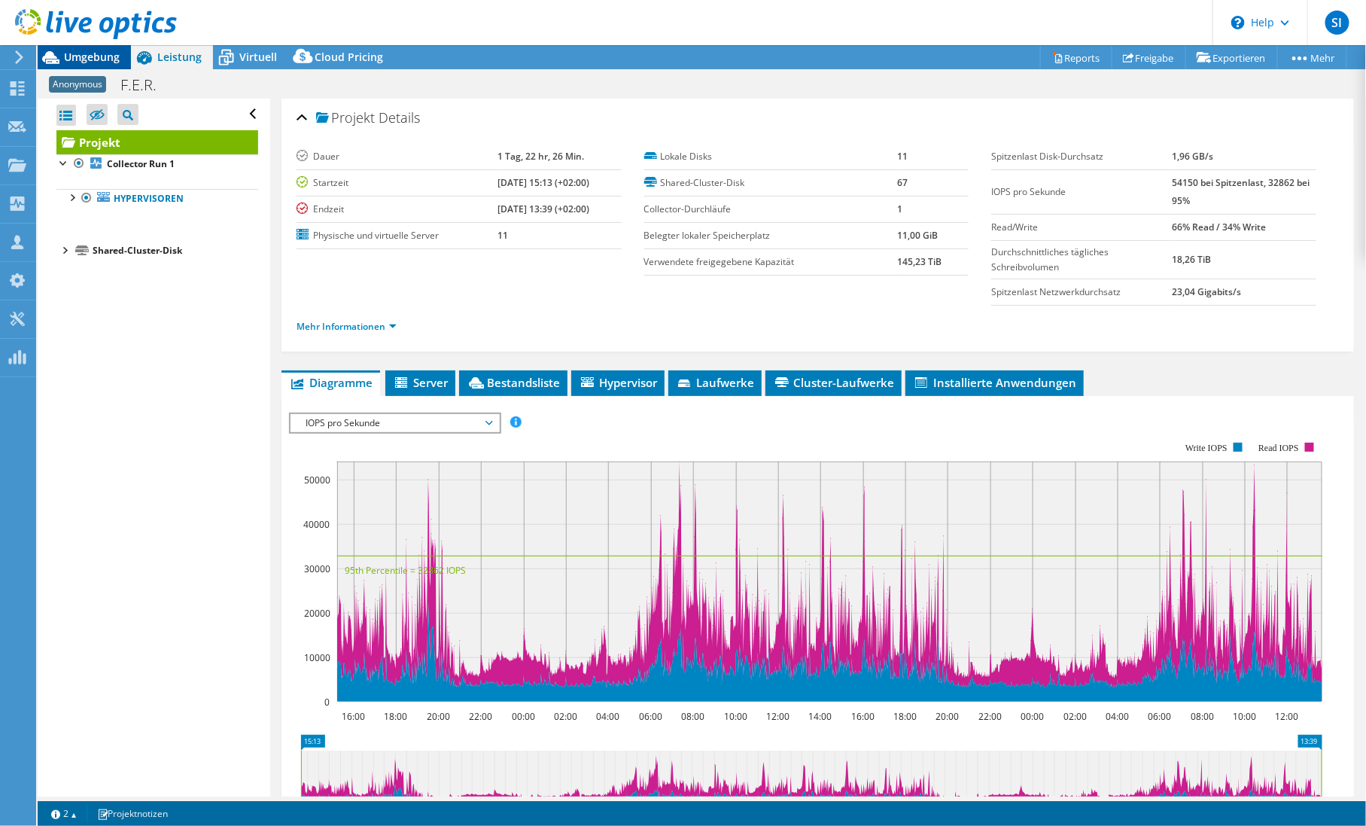
click at [102, 59] on span "Umgebung" at bounding box center [92, 57] width 56 height 14
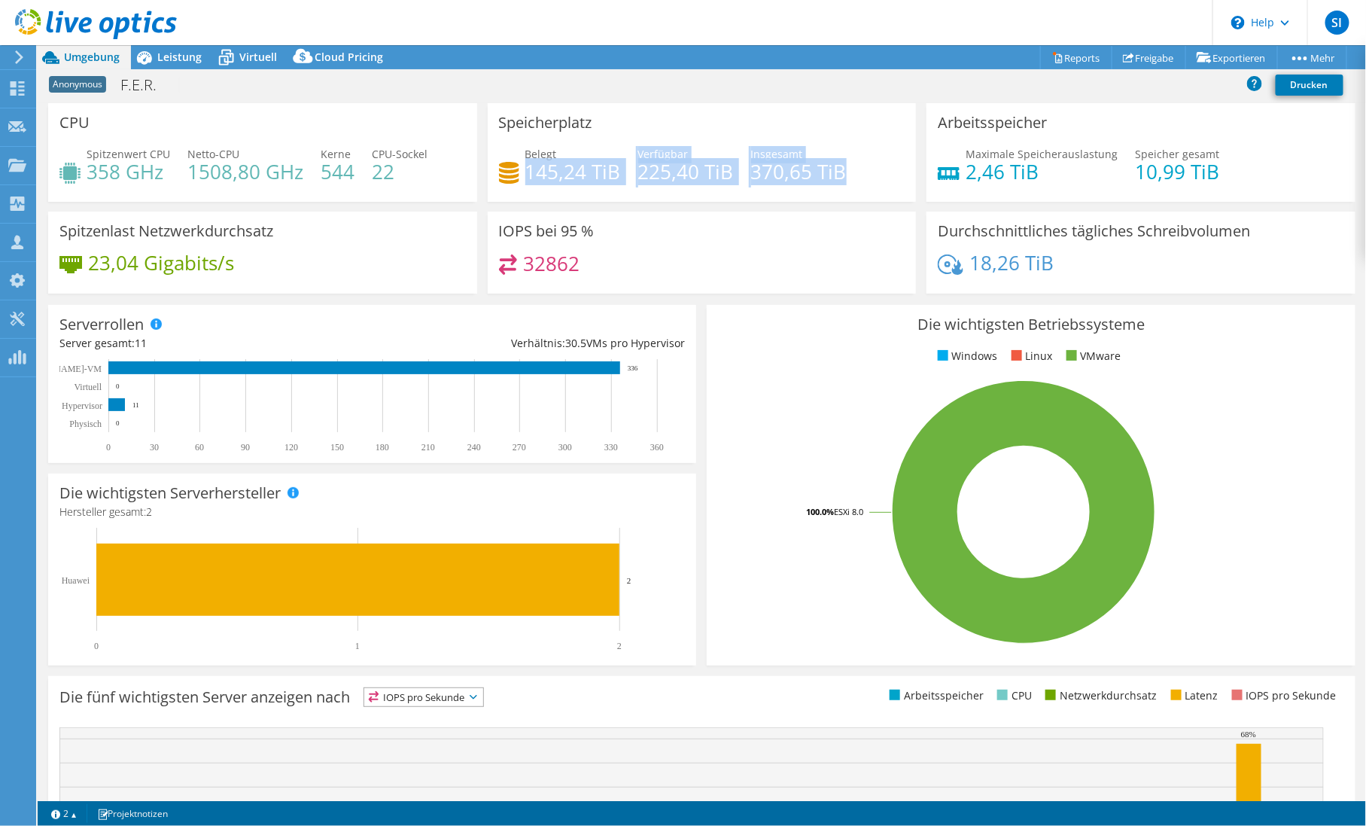
drag, startPoint x: 525, startPoint y: 169, endPoint x: 879, endPoint y: 176, distance: 354.5
click at [879, 176] on div "Belegt 145,24 TiB [STREET_ADDRESS] Insgesamt 370,65 TiB" at bounding box center [702, 170] width 406 height 49
drag, startPoint x: 879, startPoint y: 176, endPoint x: 856, endPoint y: 176, distance: 22.6
click at [858, 176] on div "Belegt 145,24 TiB [STREET_ADDRESS] Insgesamt 370,65 TiB" at bounding box center [702, 170] width 406 height 49
click at [713, 242] on div "IOPS bei 95 % 32862" at bounding box center [702, 252] width 429 height 82
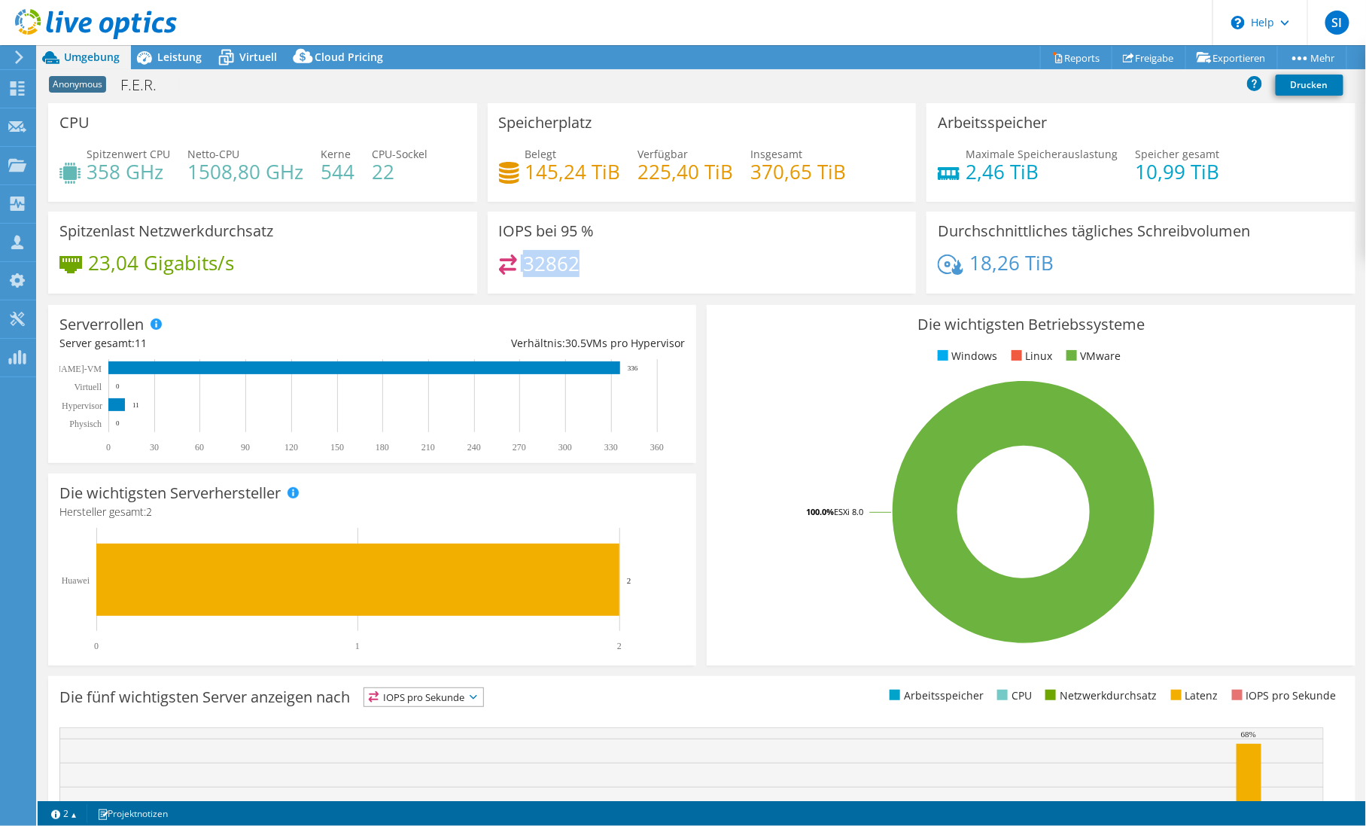
drag, startPoint x: 575, startPoint y: 260, endPoint x: 492, endPoint y: 268, distance: 83.1
click at [492, 268] on div "IOPS bei 95 % 32862" at bounding box center [702, 252] width 429 height 82
drag, startPoint x: 492, startPoint y: 268, endPoint x: 655, endPoint y: 269, distance: 162.6
click at [655, 269] on div "32862" at bounding box center [702, 270] width 406 height 32
click at [166, 48] on div at bounding box center [88, 25] width 177 height 50
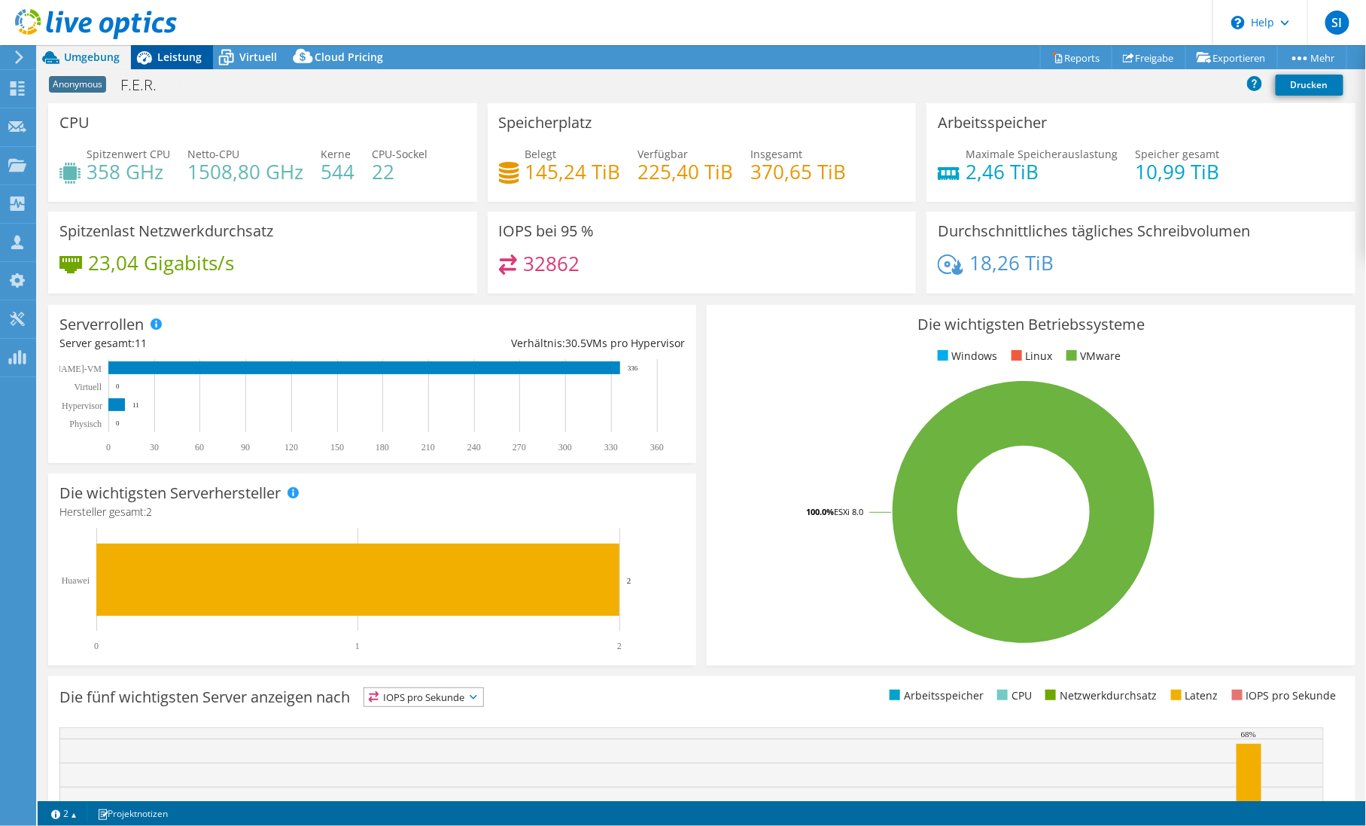
click at [168, 50] on span "Leistung" at bounding box center [179, 57] width 44 height 14
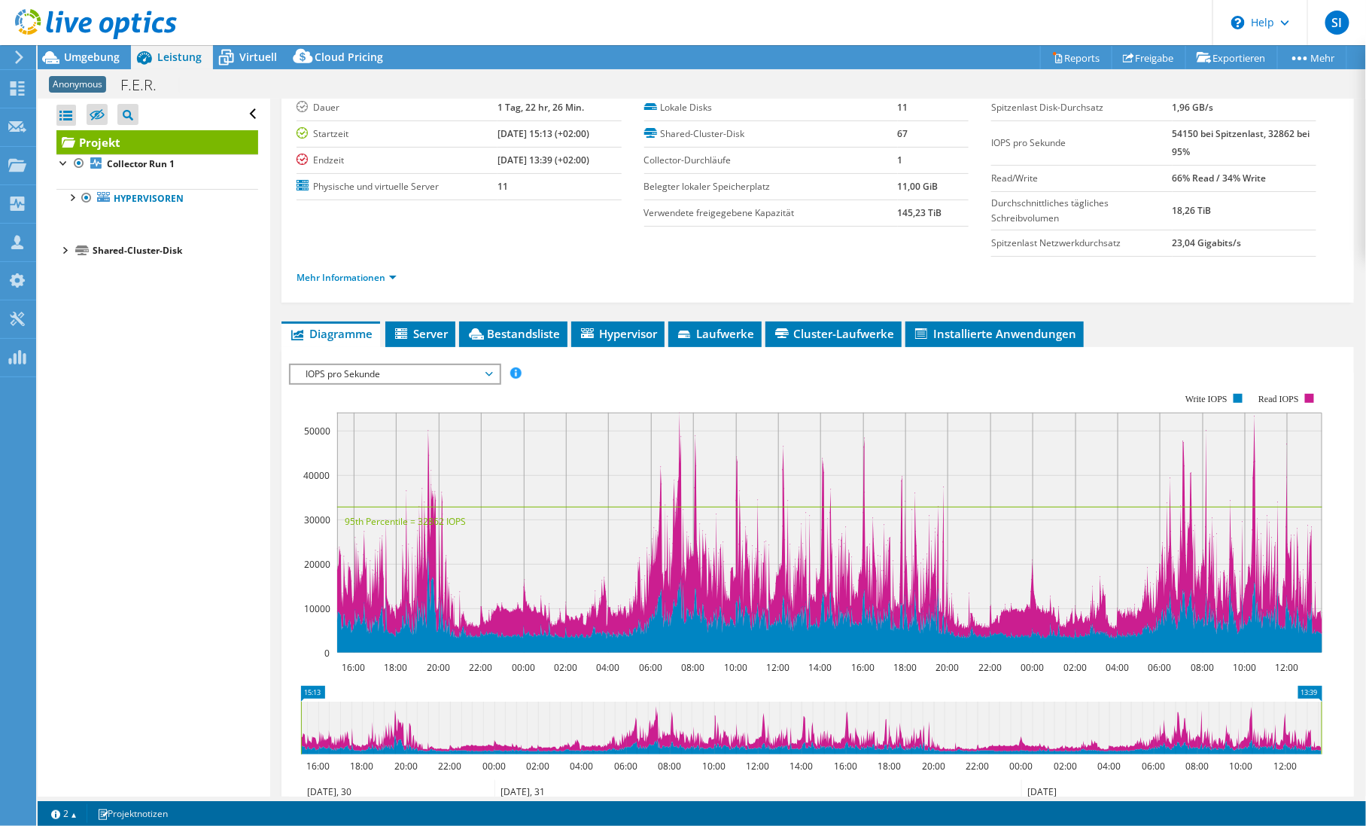
click at [680, 417] on rect at bounding box center [829, 532] width 985 height 240
click at [862, 239] on section "[PERSON_NAME] 1 Tag, 22 hr, 26 Min. Startzeit [DATE] 15:13 (+02:00) Endzeit [DA…" at bounding box center [817, 197] width 1042 height 204
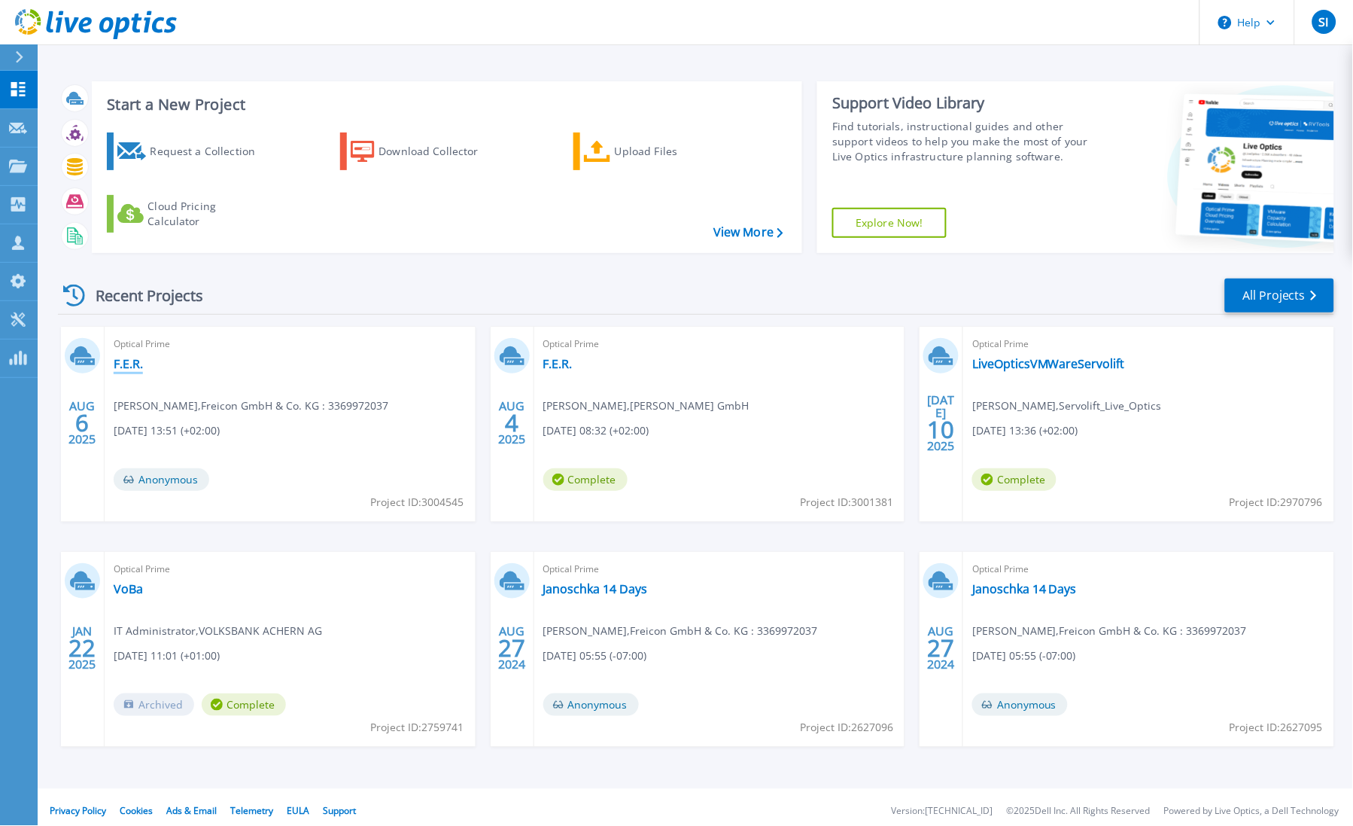
click at [138, 357] on link "F.E.R." at bounding box center [128, 363] width 29 height 15
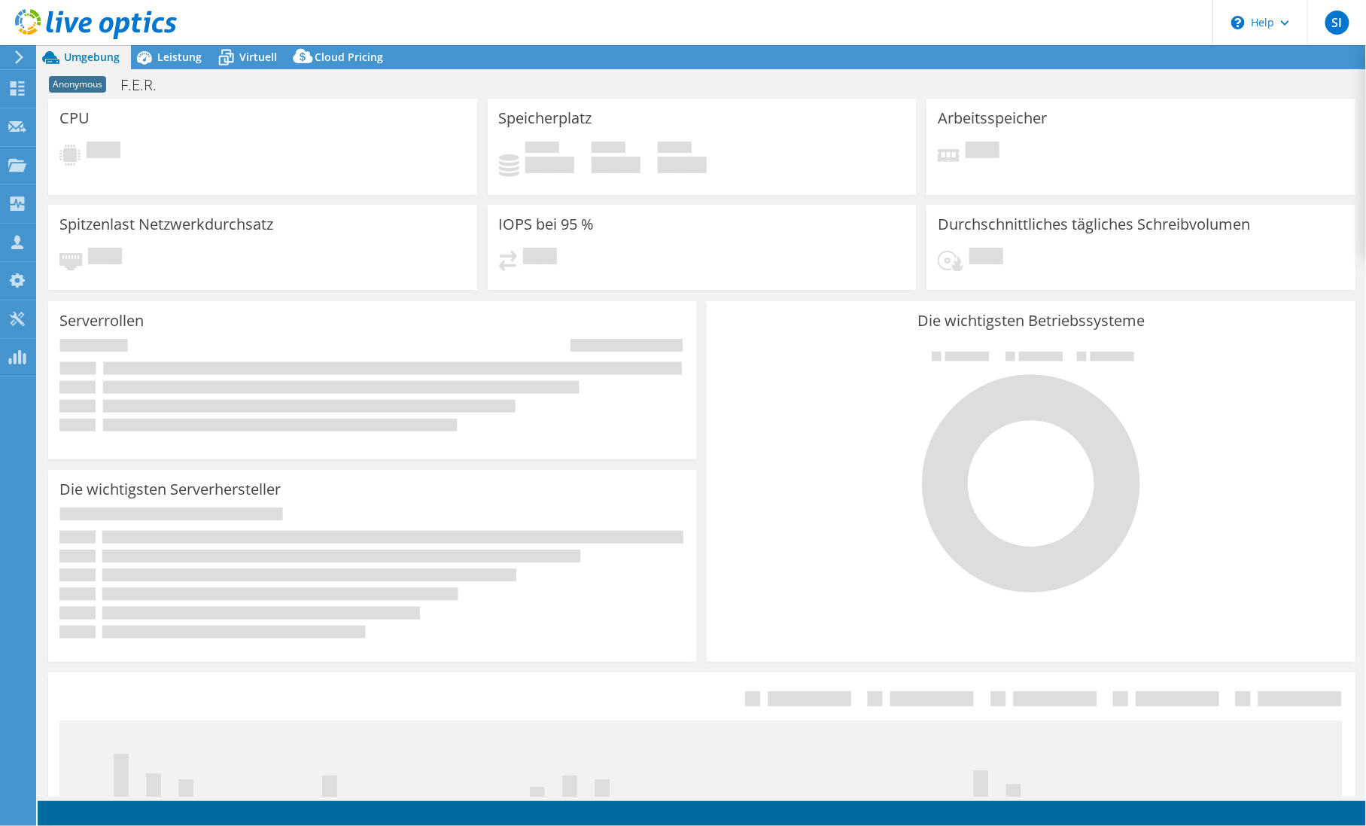
select select "USD"
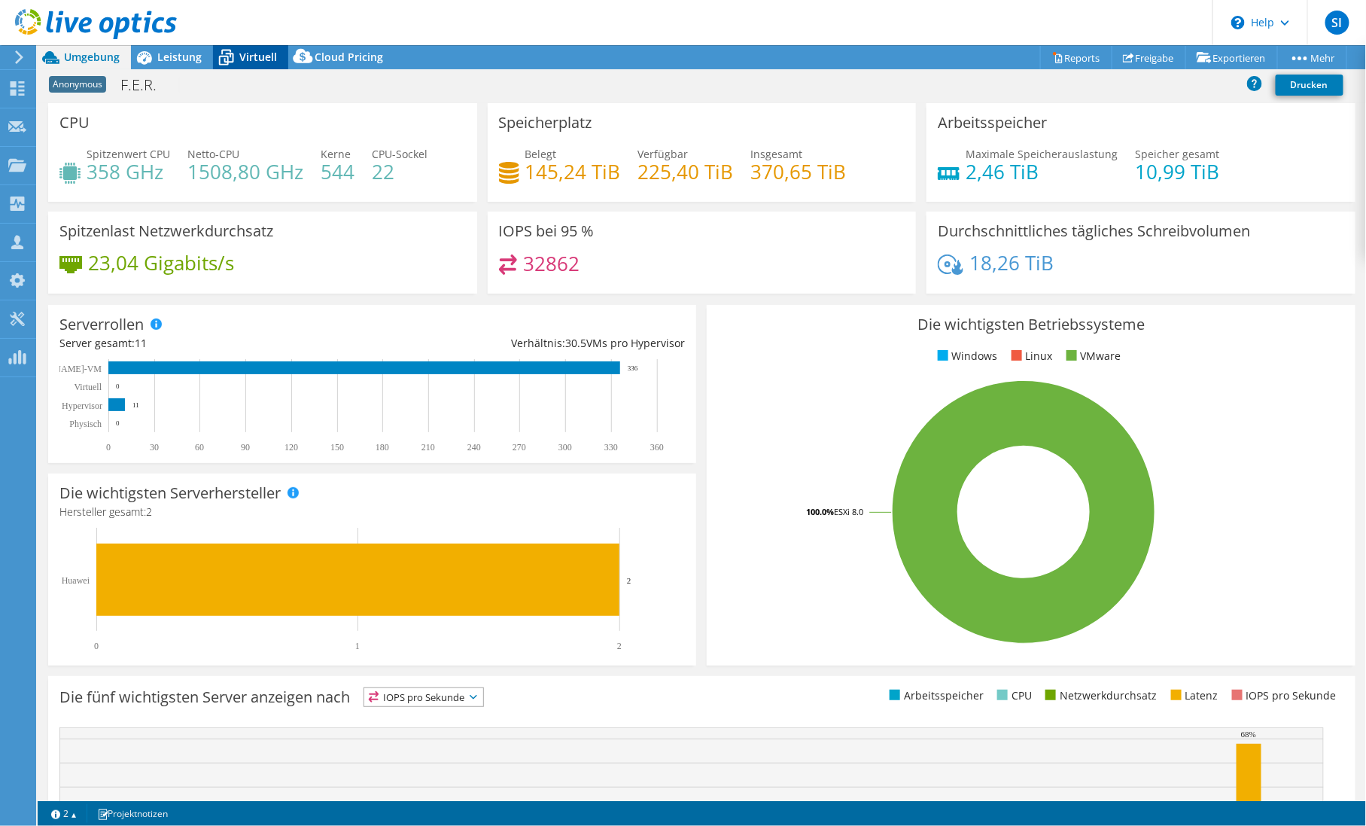
drag, startPoint x: 237, startPoint y: 50, endPoint x: 264, endPoint y: 62, distance: 30.0
click at [237, 50] on icon at bounding box center [226, 57] width 26 height 26
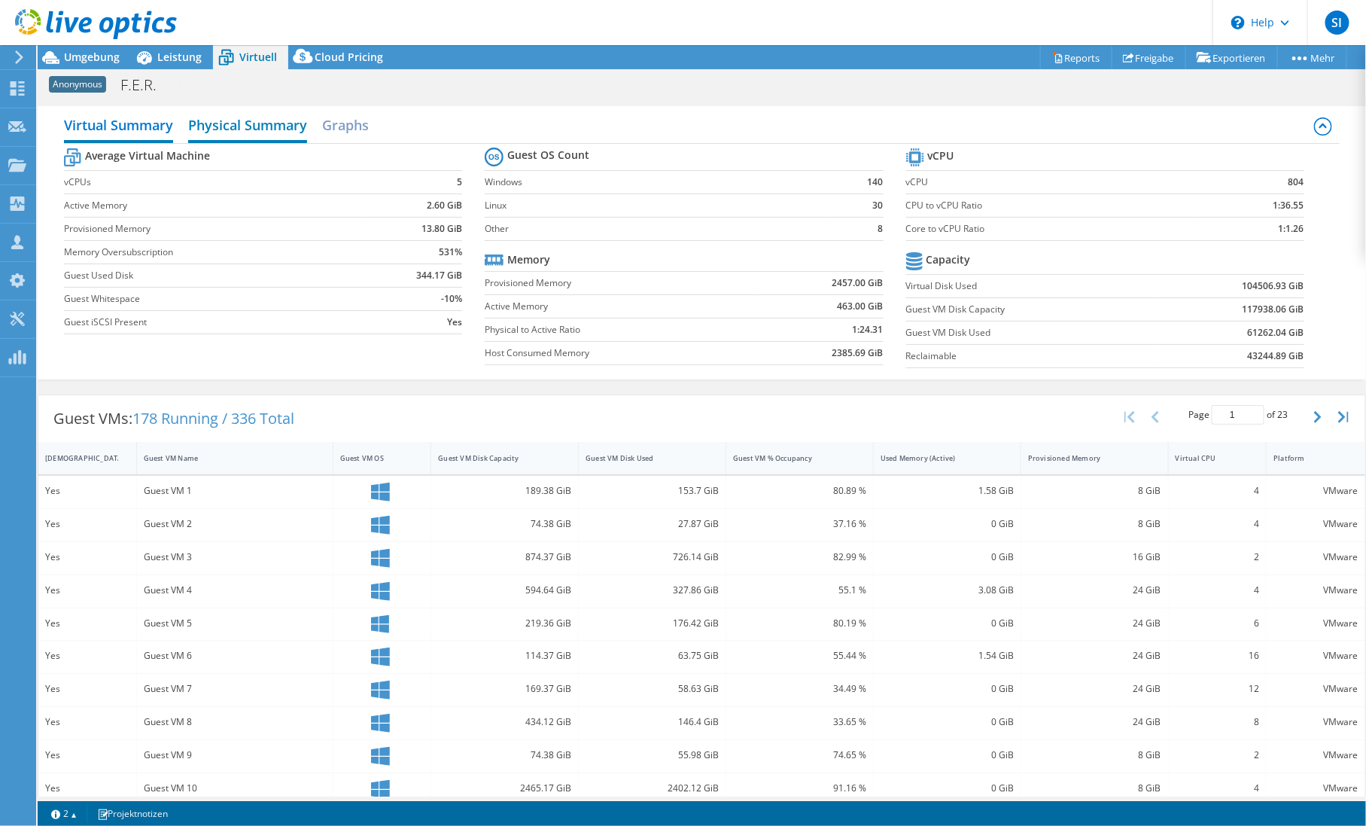
click at [272, 130] on h2 "Physical Summary" at bounding box center [247, 126] width 119 height 33
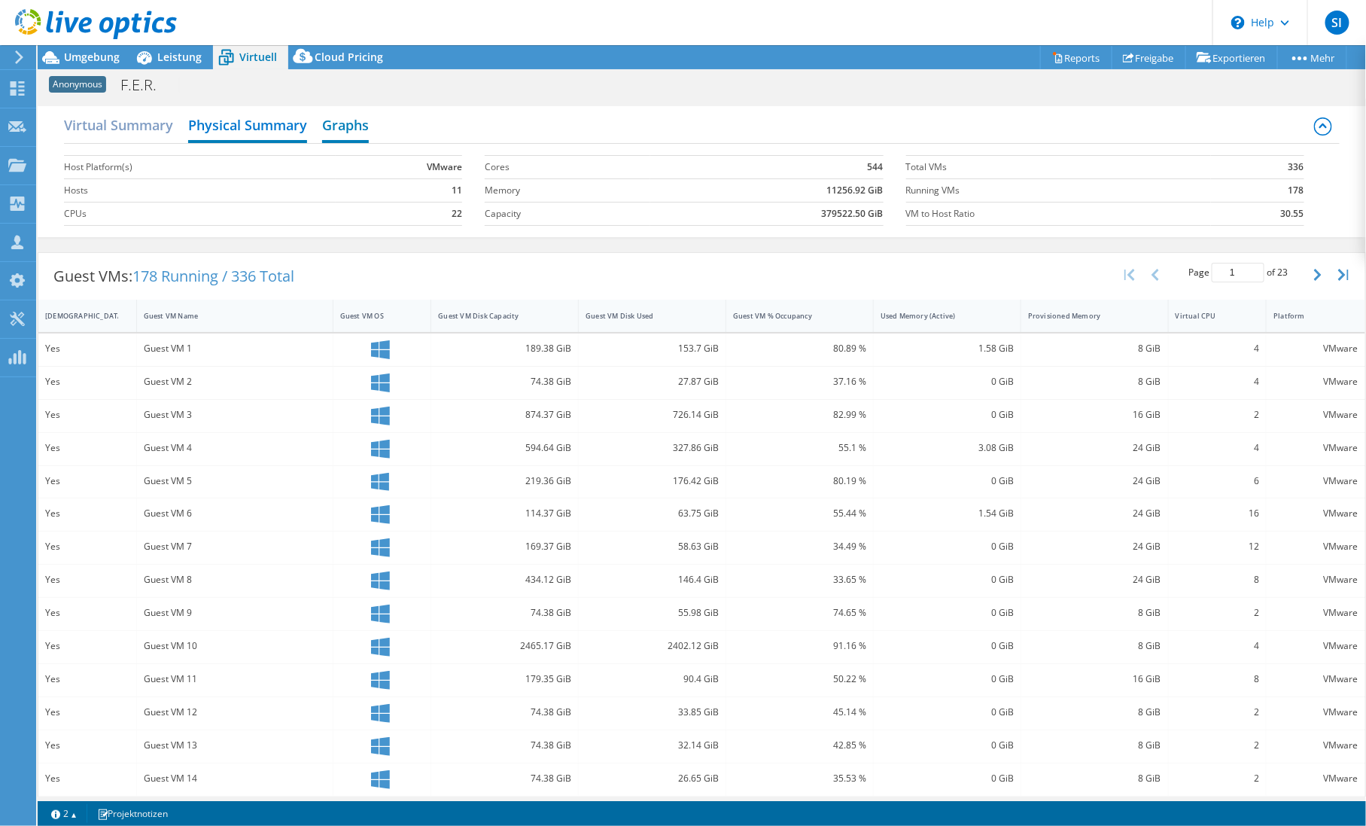
click at [348, 133] on h2 "Graphs" at bounding box center [345, 126] width 47 height 33
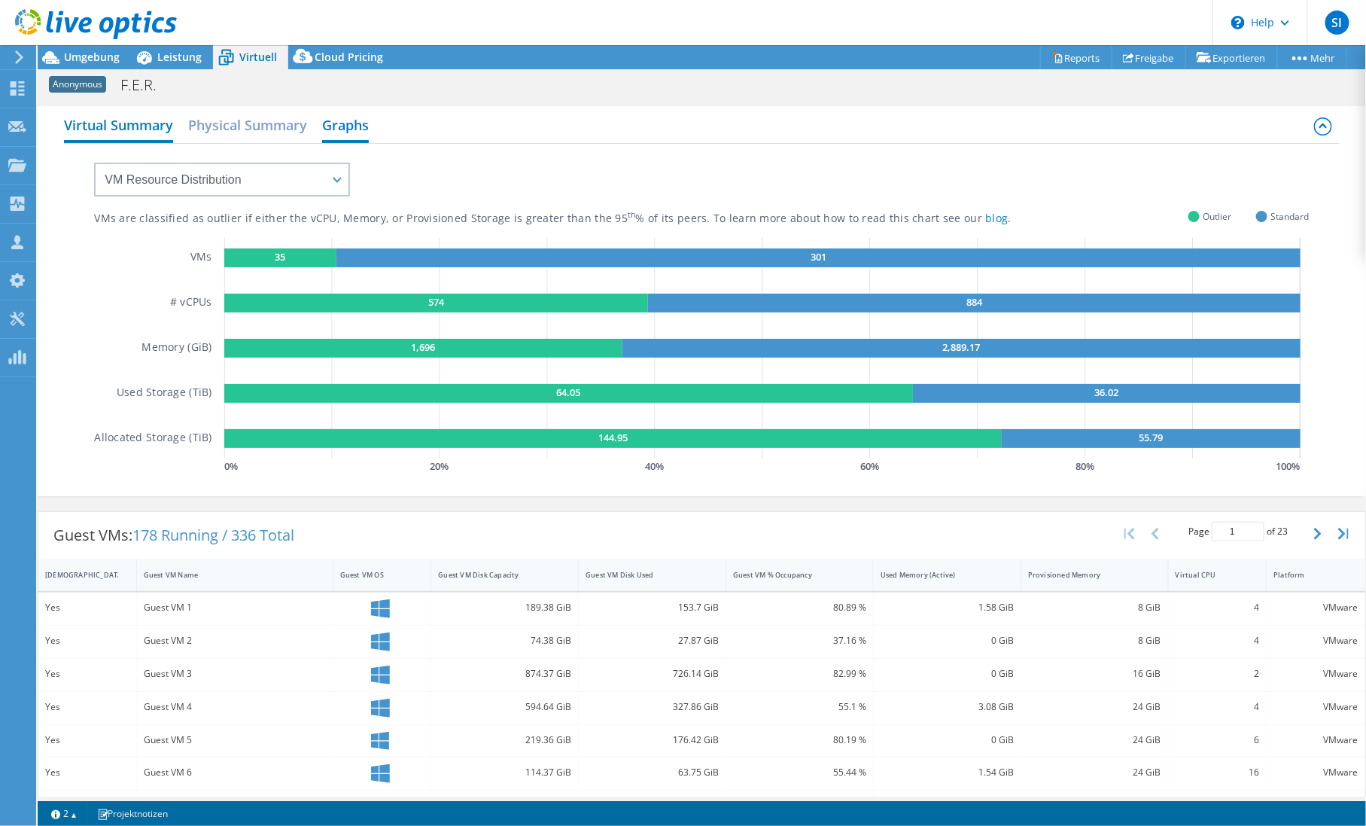
click at [116, 122] on h2 "Virtual Summary" at bounding box center [118, 126] width 109 height 33
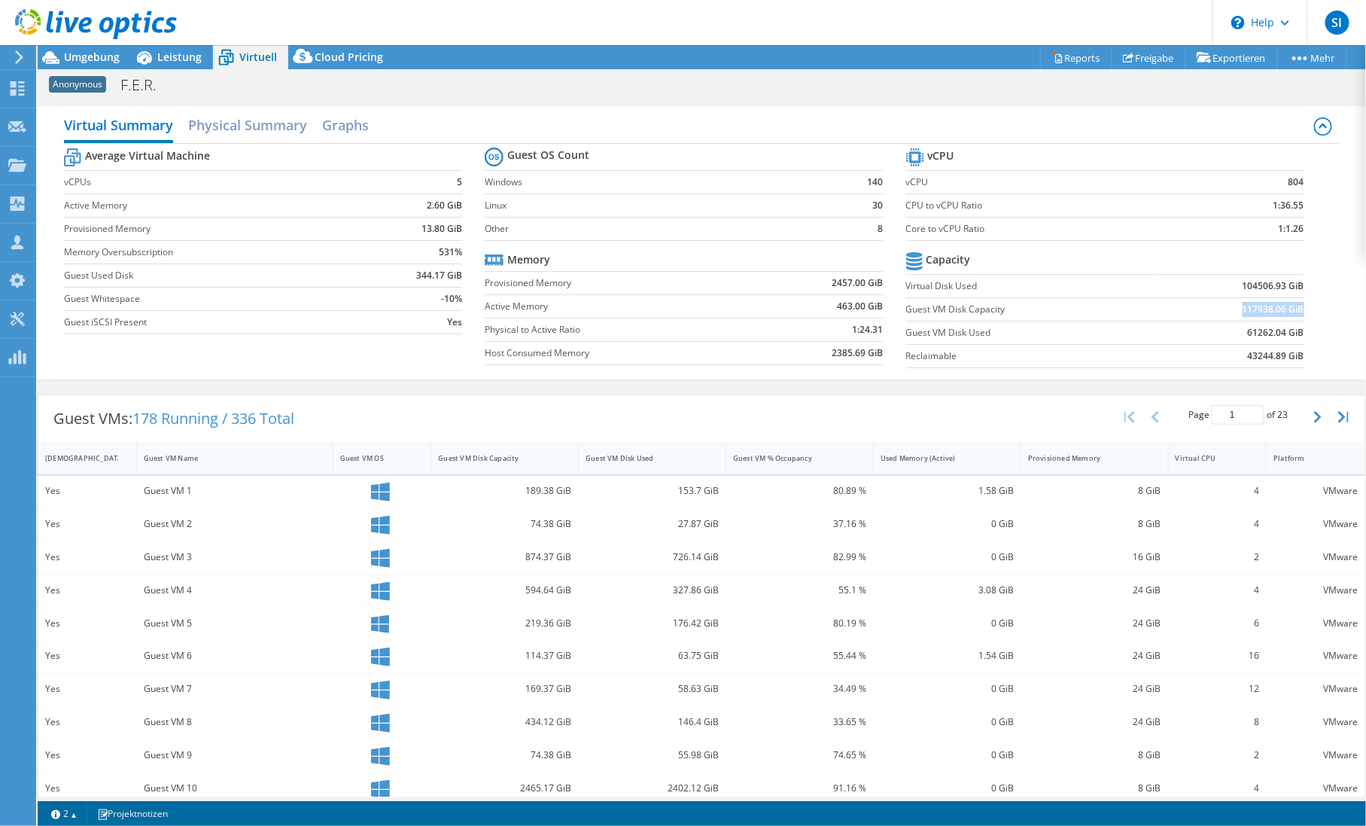
drag, startPoint x: 1230, startPoint y: 311, endPoint x: 1291, endPoint y: 311, distance: 61.7
click at [1291, 311] on td "117938.06 GiB" at bounding box center [1231, 308] width 146 height 23
click at [1292, 314] on section "vCPU vCPU 804 CPU to vCPU Ratio 1:36.55 Core to vCPU Ratio 1:1.26 Capacity Virt…" at bounding box center [1116, 259] width 421 height 231
drag, startPoint x: 1227, startPoint y: 309, endPoint x: 1283, endPoint y: 303, distance: 56.8
click at [1283, 303] on td "117938.06 GiB" at bounding box center [1231, 308] width 146 height 23
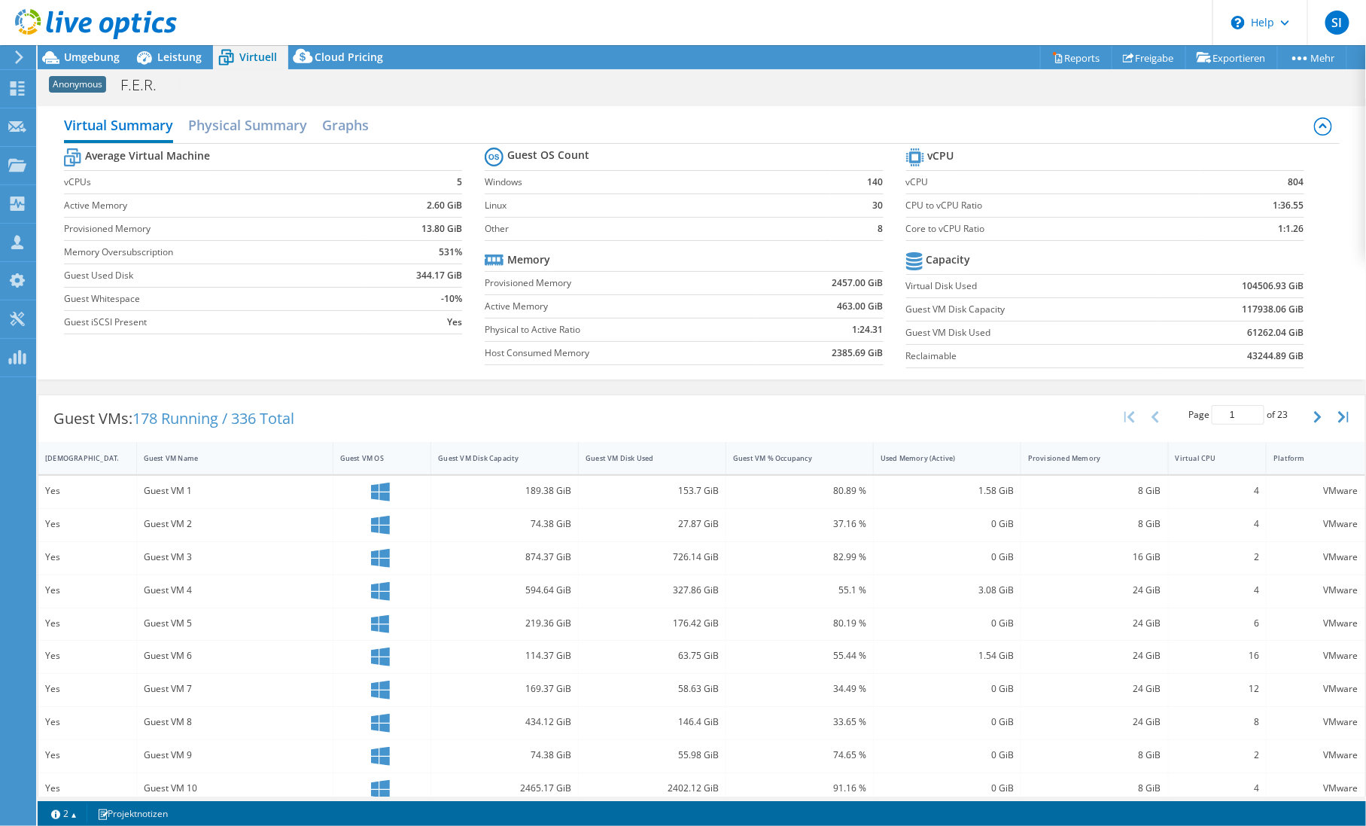
drag, startPoint x: 1283, startPoint y: 303, endPoint x: 1183, endPoint y: 302, distance: 100.1
click at [1183, 302] on td "117938.06 GiB" at bounding box center [1231, 308] width 146 height 23
drag, startPoint x: 1227, startPoint y: 284, endPoint x: 1289, endPoint y: 283, distance: 61.7
click at [1289, 283] on td "104506.93 GiB" at bounding box center [1231, 285] width 146 height 23
drag, startPoint x: 1289, startPoint y: 283, endPoint x: 1218, endPoint y: 289, distance: 71.7
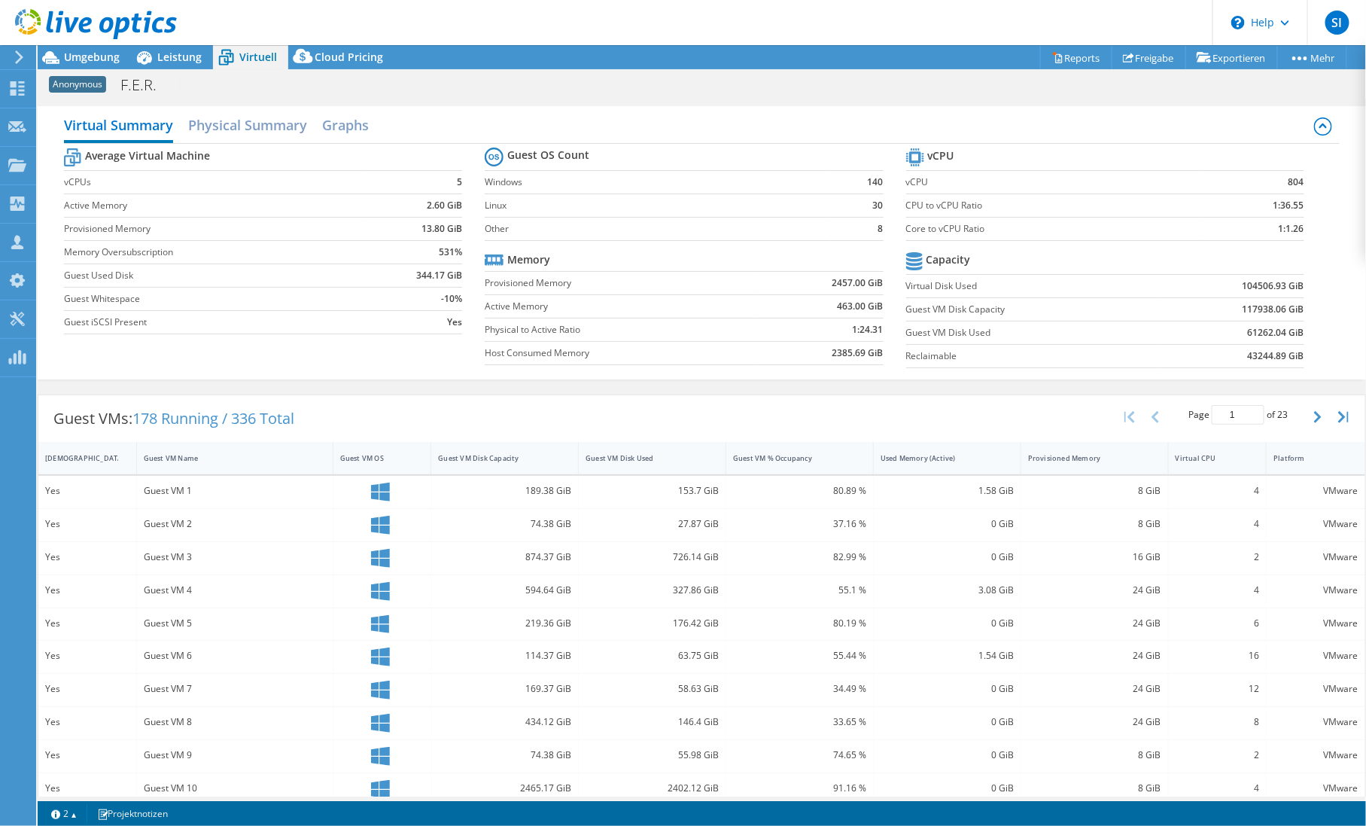
click at [1218, 289] on td "104506.93 GiB" at bounding box center [1231, 285] width 146 height 23
drag, startPoint x: 1225, startPoint y: 288, endPoint x: 1290, endPoint y: 282, distance: 65.0
click at [1290, 282] on td "104506.93 GiB" at bounding box center [1231, 285] width 146 height 23
drag, startPoint x: 1290, startPoint y: 282, endPoint x: 1204, endPoint y: 284, distance: 85.8
click at [1204, 284] on td "104506.93 GiB" at bounding box center [1231, 285] width 146 height 23
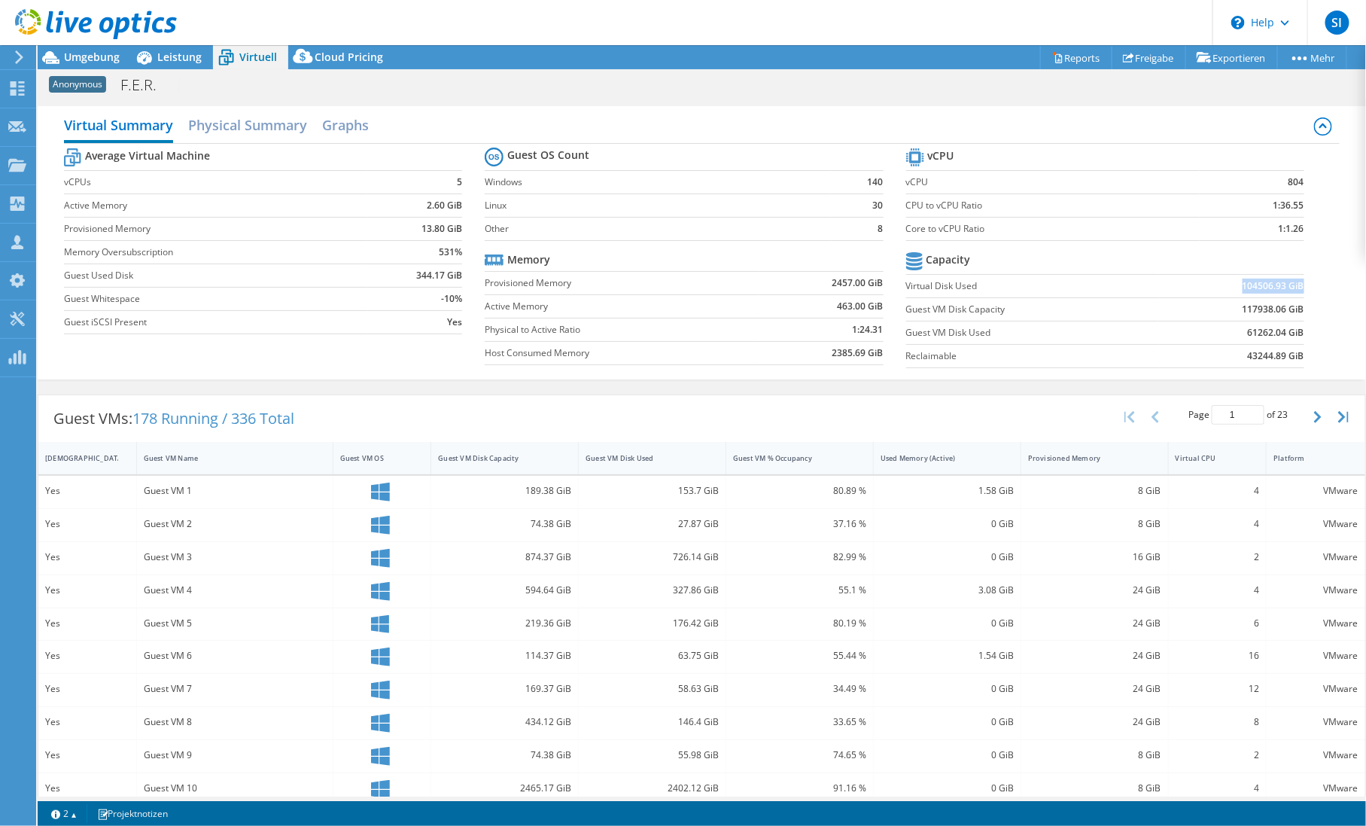
drag, startPoint x: 1223, startPoint y: 284, endPoint x: 1289, endPoint y: 284, distance: 66.2
click at [1289, 284] on td "104506.93 GiB" at bounding box center [1231, 285] width 146 height 23
drag, startPoint x: 1289, startPoint y: 284, endPoint x: 1207, endPoint y: 287, distance: 82.1
click at [1207, 287] on td "104506.93 GiB" at bounding box center [1231, 285] width 146 height 23
drag, startPoint x: 1238, startPoint y: 354, endPoint x: 1293, endPoint y: 354, distance: 54.9
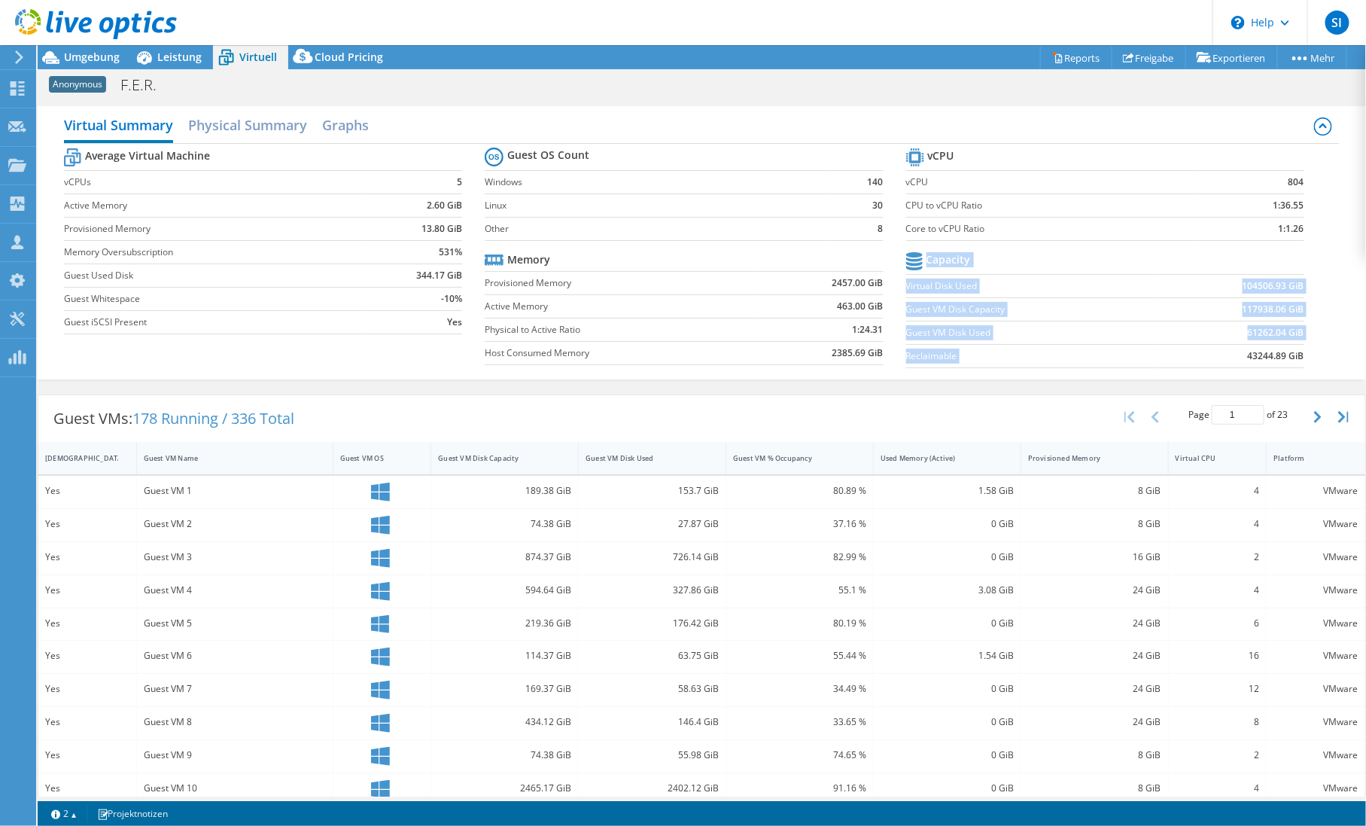
click at [1293, 354] on section "vCPU vCPU 804 CPU to vCPU Ratio 1:36.55 Core to vCPU Ratio 1:1.26 Capacity Virt…" at bounding box center [1116, 259] width 421 height 231
drag, startPoint x: 1293, startPoint y: 354, endPoint x: 1235, endPoint y: 352, distance: 58.0
click at [1235, 352] on td "43244.89 GiB" at bounding box center [1231, 355] width 146 height 23
drag, startPoint x: 1230, startPoint y: 352, endPoint x: 1289, endPoint y: 351, distance: 59.5
click at [1289, 351] on td "43244.89 GiB" at bounding box center [1231, 355] width 146 height 23
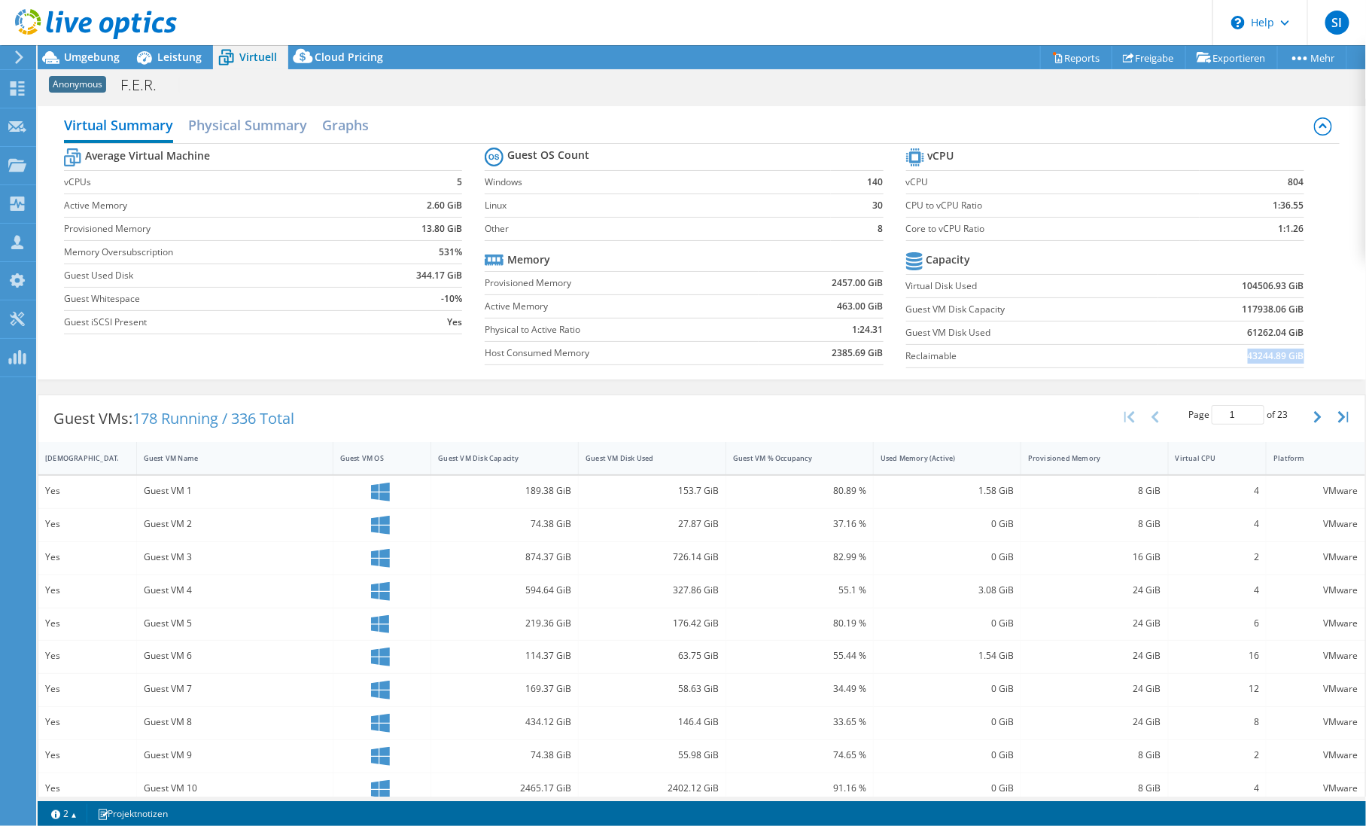
drag, startPoint x: 1289, startPoint y: 351, endPoint x: 1242, endPoint y: 351, distance: 47.4
click at [1249, 351] on b "43244.89 GiB" at bounding box center [1276, 355] width 56 height 15
drag, startPoint x: 1236, startPoint y: 352, endPoint x: 1291, endPoint y: 352, distance: 54.9
click at [1291, 352] on b "43244.89 GiB" at bounding box center [1276, 355] width 56 height 15
drag, startPoint x: 1291, startPoint y: 352, endPoint x: 1245, endPoint y: 355, distance: 46.0
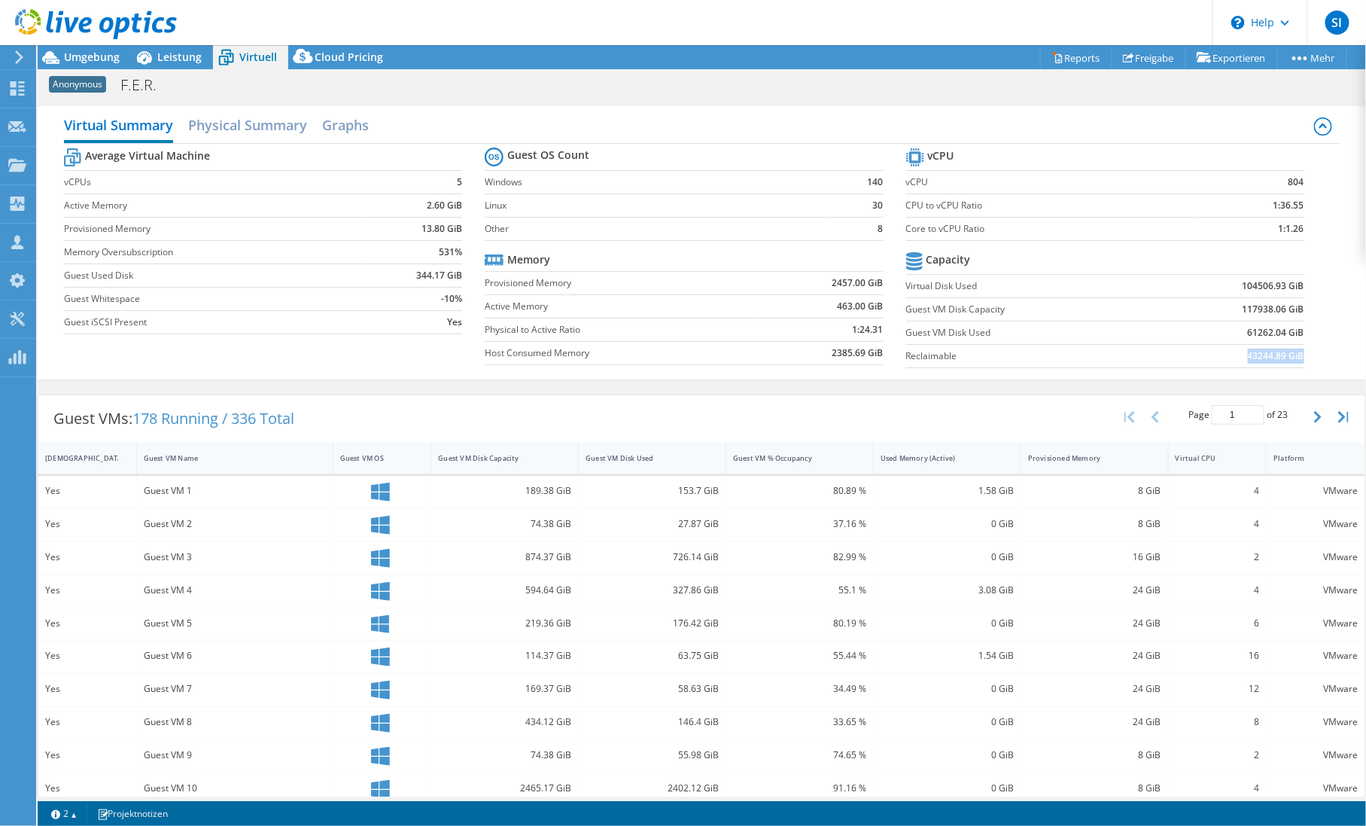
click at [1248, 359] on b "43244.89 GiB" at bounding box center [1276, 355] width 56 height 15
drag, startPoint x: 1231, startPoint y: 287, endPoint x: 1289, endPoint y: 286, distance: 58.0
click at [1289, 286] on b "104506.93 GiB" at bounding box center [1273, 285] width 62 height 15
drag, startPoint x: 1289, startPoint y: 286, endPoint x: 1228, endPoint y: 290, distance: 61.1
click at [1242, 286] on b "104506.93 GiB" at bounding box center [1273, 285] width 62 height 15
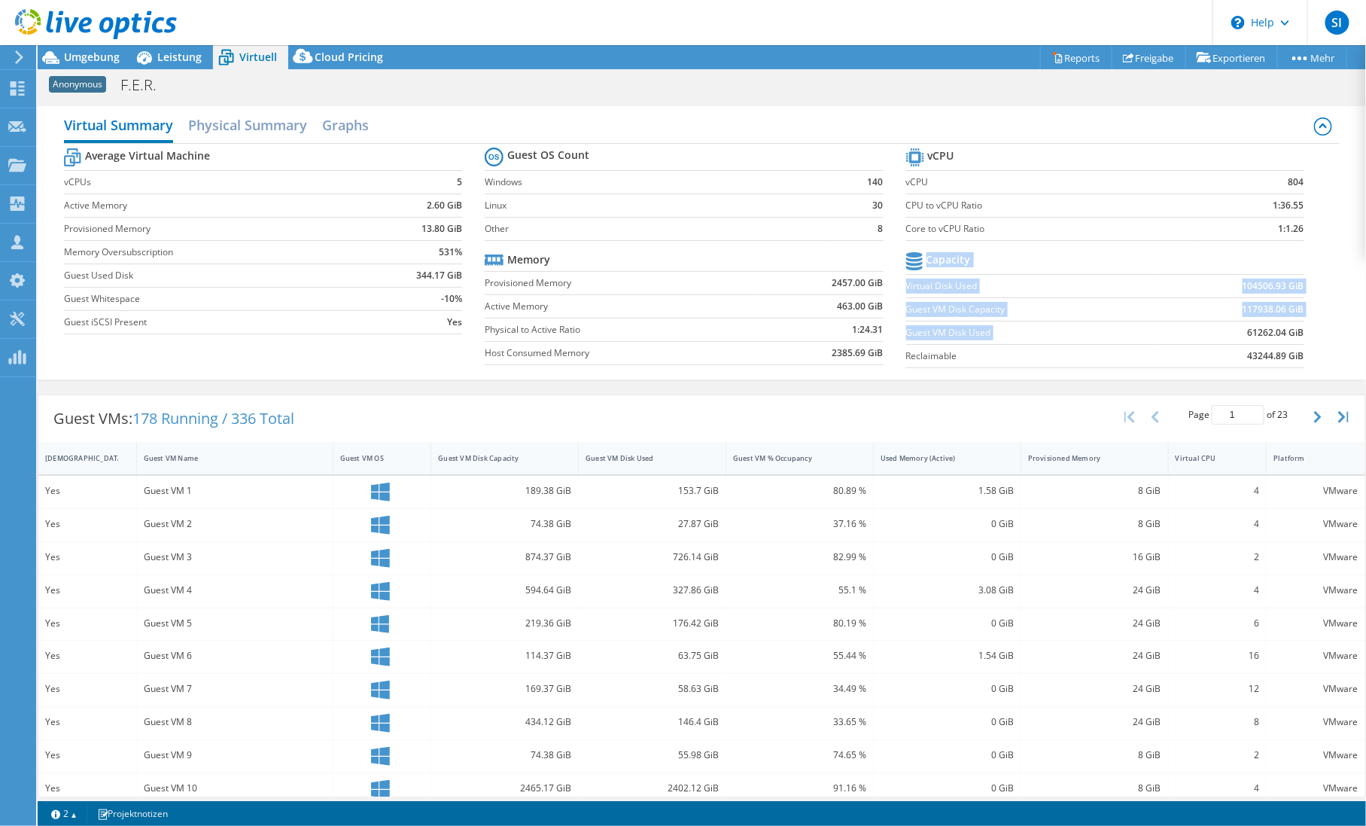
drag, startPoint x: 1236, startPoint y: 333, endPoint x: 1293, endPoint y: 326, distance: 56.9
click at [1293, 326] on section "vCPU vCPU 804 CPU to vCPU Ratio 1:36.55 Core to vCPU Ratio 1:1.26 Capacity Virt…" at bounding box center [1116, 259] width 421 height 231
drag, startPoint x: 1293, startPoint y: 326, endPoint x: 1232, endPoint y: 335, distance: 61.6
click at [1251, 337] on b "61262.04 GiB" at bounding box center [1276, 332] width 56 height 15
drag, startPoint x: 1230, startPoint y: 333, endPoint x: 1293, endPoint y: 333, distance: 62.5
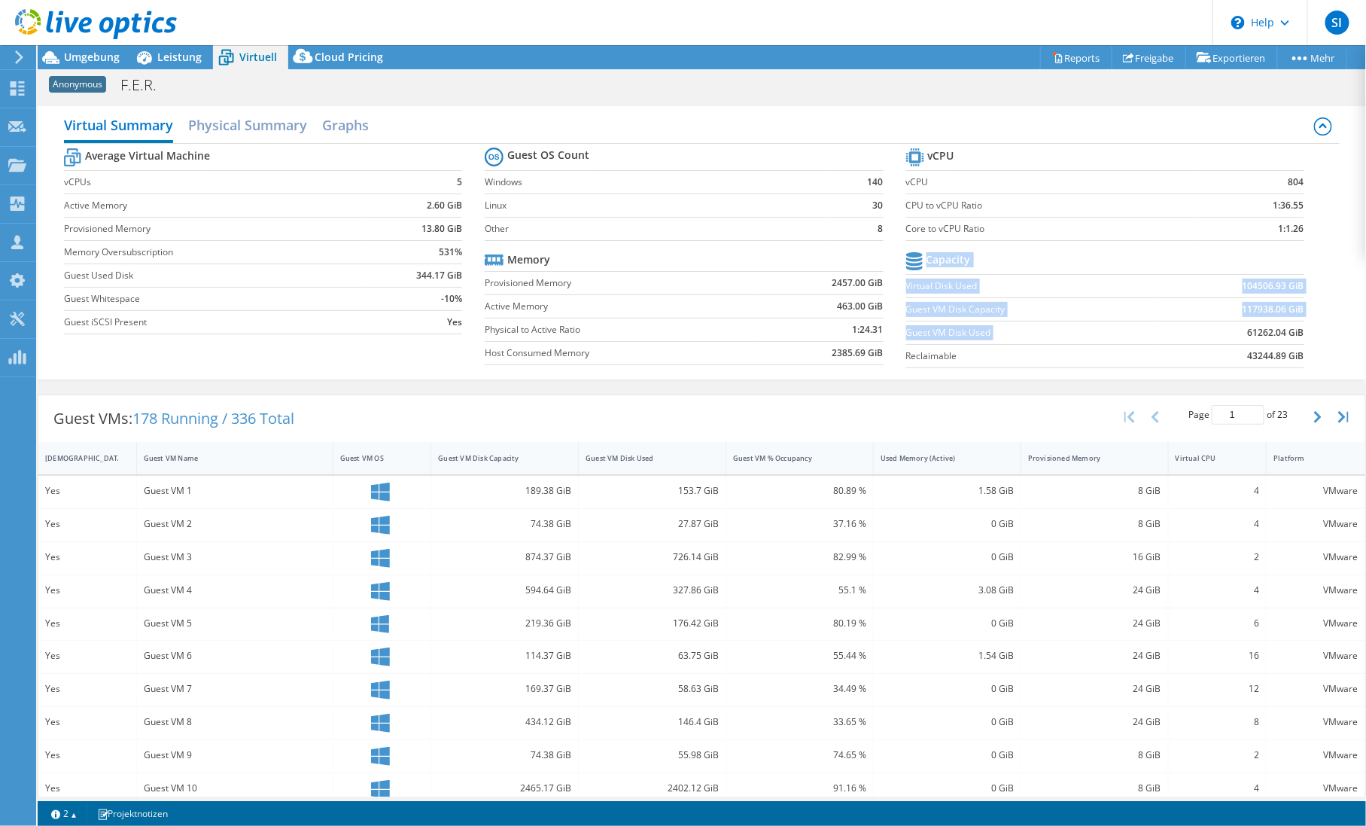
click at [1293, 333] on section "vCPU vCPU 804 CPU to vCPU Ratio 1:36.55 Core to vCPU Ratio 1:1.26 Capacity Virt…" at bounding box center [1116, 259] width 421 height 231
drag, startPoint x: 1293, startPoint y: 333, endPoint x: 1237, endPoint y: 333, distance: 55.7
click at [1248, 331] on b "61262.04 GiB" at bounding box center [1276, 332] width 56 height 15
drag, startPoint x: 1231, startPoint y: 333, endPoint x: 1293, endPoint y: 333, distance: 61.7
click at [1293, 333] on section "vCPU vCPU 804 CPU to vCPU Ratio 1:36.55 Core to vCPU Ratio 1:1.26 Capacity Virt…" at bounding box center [1116, 259] width 421 height 231
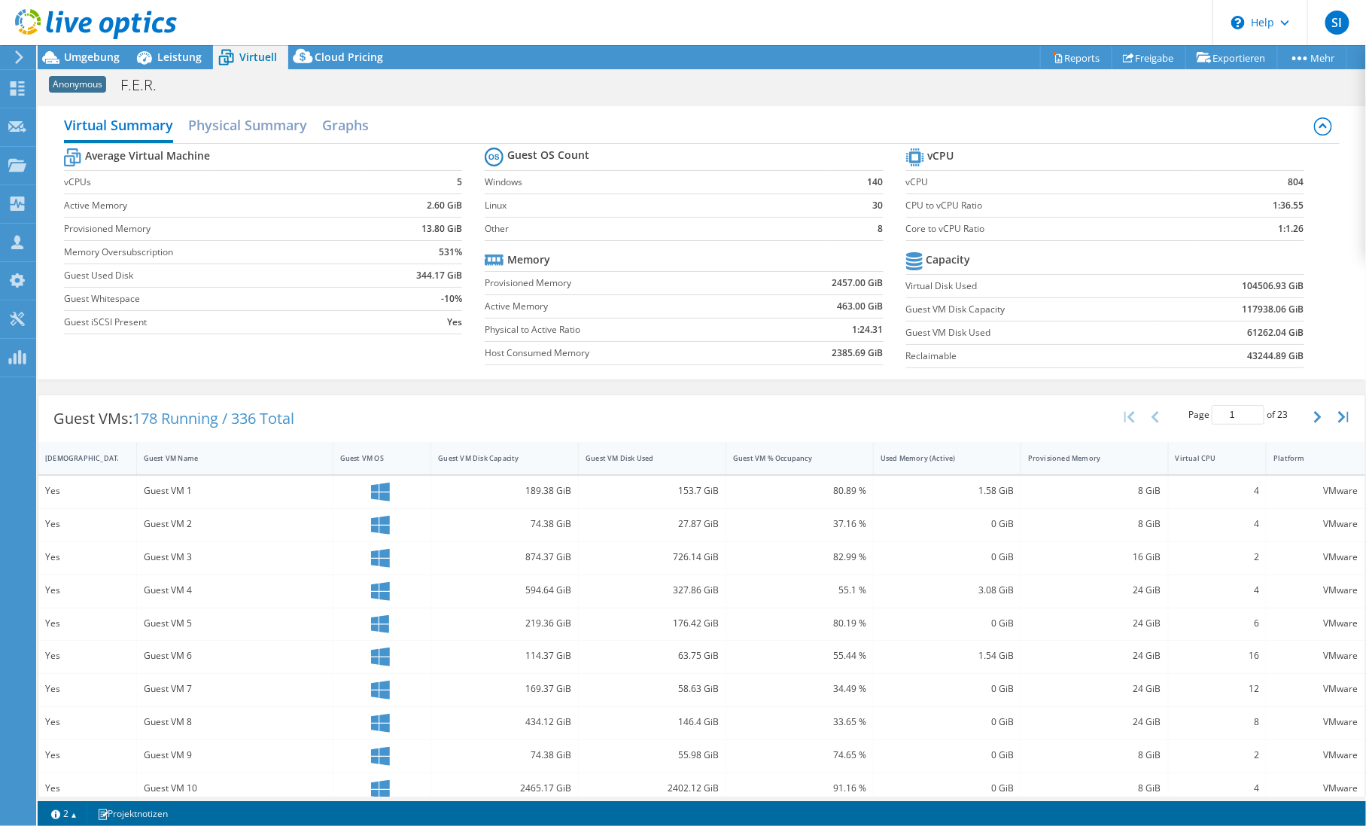
drag, startPoint x: 1293, startPoint y: 333, endPoint x: 1230, endPoint y: 335, distance: 63.2
click at [1230, 335] on td "61262.04 GiB" at bounding box center [1231, 332] width 146 height 23
drag, startPoint x: 1227, startPoint y: 334, endPoint x: 1288, endPoint y: 332, distance: 61.0
click at [1288, 332] on td "61262.04 GiB" at bounding box center [1231, 332] width 146 height 23
drag, startPoint x: 1288, startPoint y: 332, endPoint x: 1227, endPoint y: 339, distance: 61.4
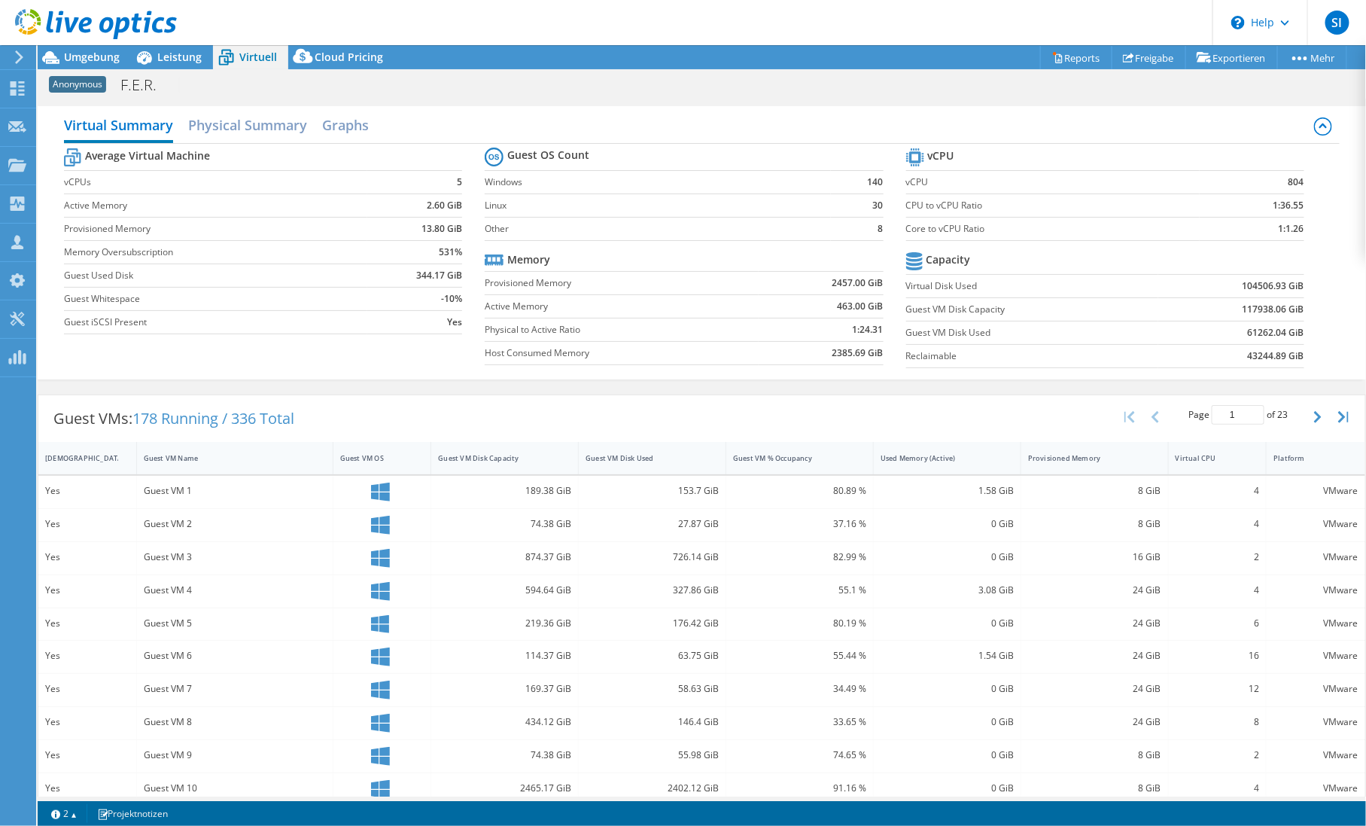
click at [1227, 339] on td "61262.04 GiB" at bounding box center [1231, 332] width 146 height 23
click at [1248, 335] on b "61262.04 GiB" at bounding box center [1276, 332] width 56 height 15
drag, startPoint x: 1243, startPoint y: 329, endPoint x: 1289, endPoint y: 327, distance: 46.0
click at [1289, 327] on td "61262.04 GiB" at bounding box center [1231, 332] width 146 height 23
drag, startPoint x: 1289, startPoint y: 327, endPoint x: 1259, endPoint y: 333, distance: 30.7
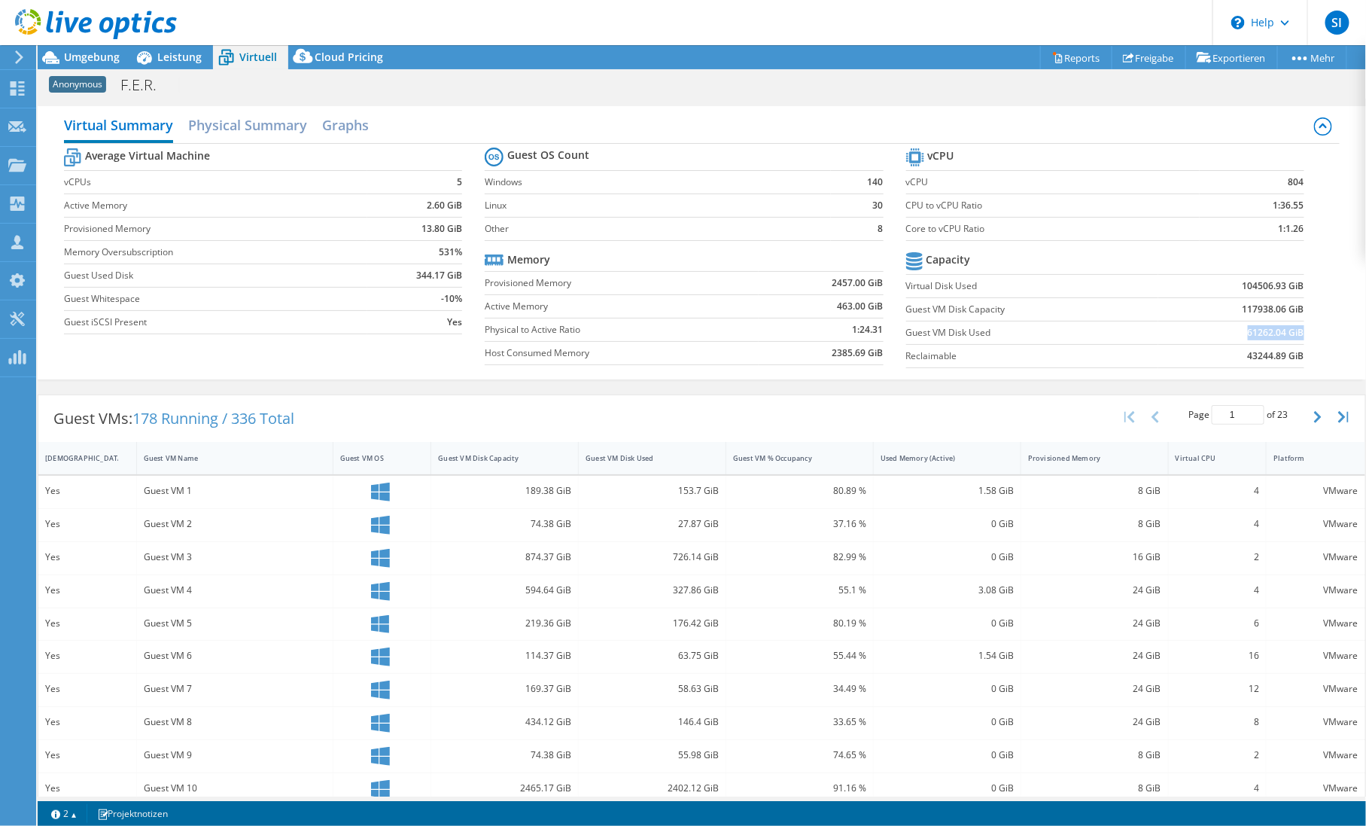
click at [1268, 333] on b "61262.04 GiB" at bounding box center [1276, 332] width 56 height 15
drag, startPoint x: 1236, startPoint y: 332, endPoint x: 1290, endPoint y: 331, distance: 53.4
click at [1290, 331] on b "61262.04 GiB" at bounding box center [1276, 332] width 56 height 15
drag, startPoint x: 1290, startPoint y: 331, endPoint x: 1251, endPoint y: 331, distance: 38.4
click at [1255, 331] on b "61262.04 GiB" at bounding box center [1276, 332] width 56 height 15
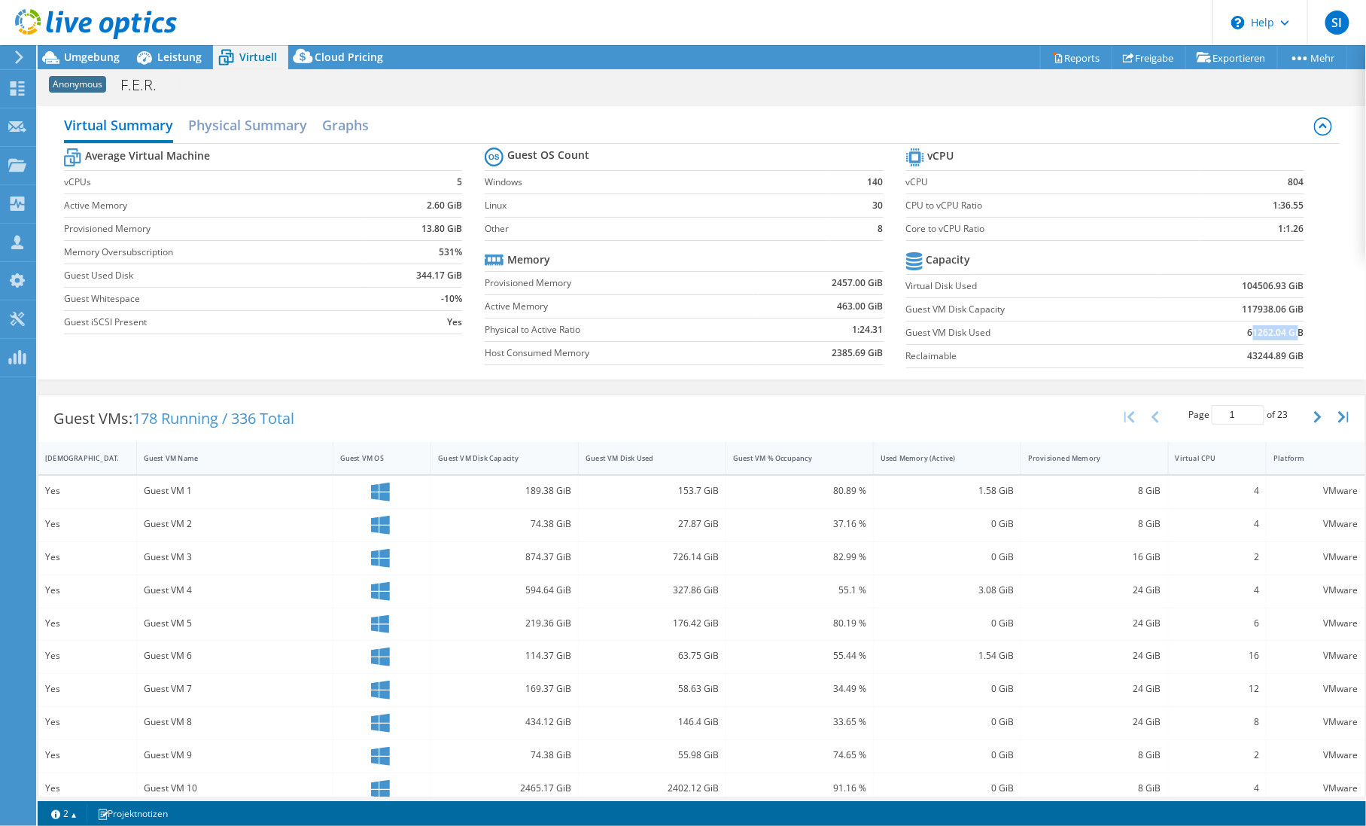
drag, startPoint x: 1239, startPoint y: 331, endPoint x: 1285, endPoint y: 333, distance: 46.0
click at [1285, 333] on b "61262.04 GiB" at bounding box center [1276, 332] width 56 height 15
drag
click at [1248, 333] on b "61262.04 GiB" at bounding box center [1276, 332] width 56 height 15
click at [1287, 329] on b "61262.04 GiB" at bounding box center [1276, 332] width 56 height 15
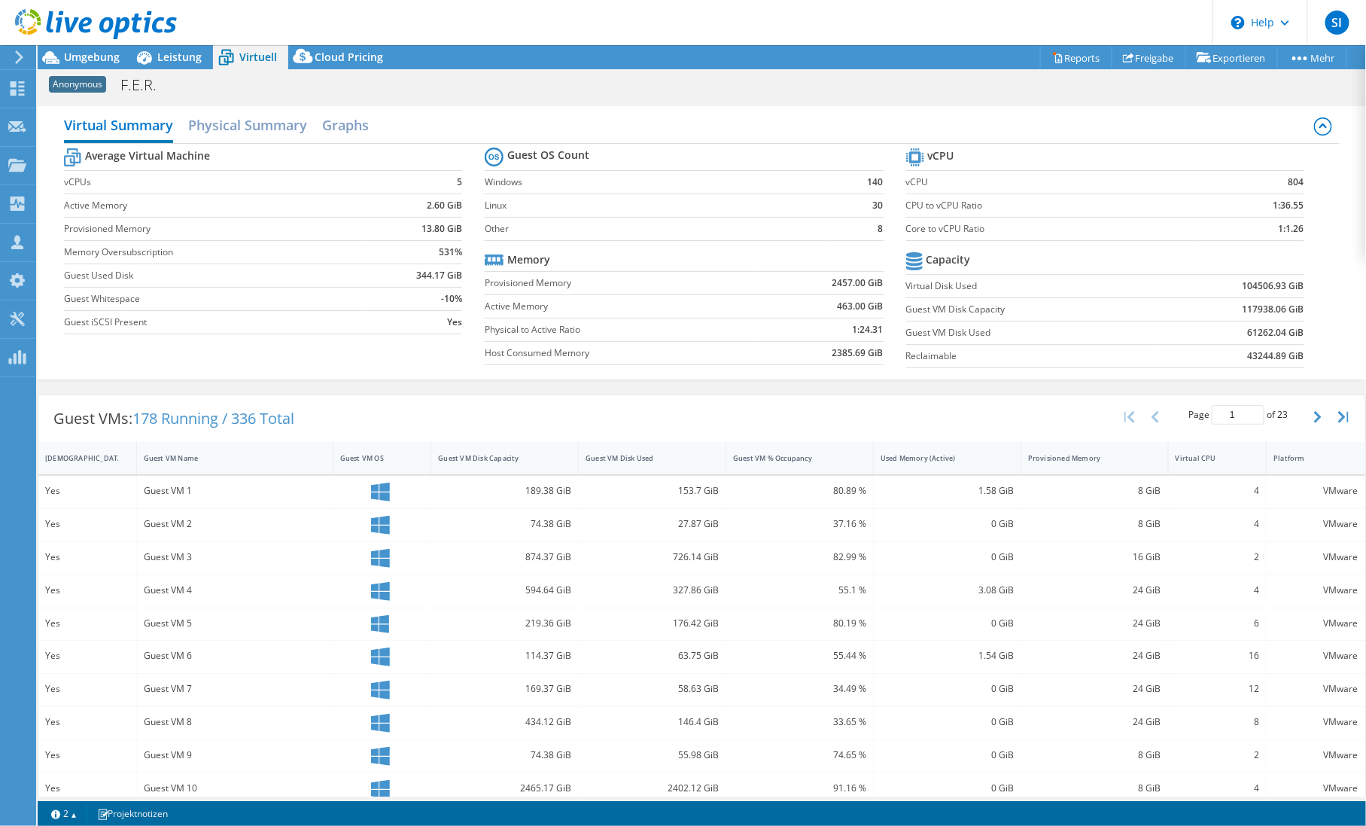
click at [1291, 329] on b "61262.04 GiB" at bounding box center [1276, 332] width 56 height 15
click at [1248, 334] on b "61262.04 GiB" at bounding box center [1276, 332] width 56 height 15
click at [968, 331] on label "Guest VM Disk Used" at bounding box center [1032, 332] width 252 height 15
click at [1297, 331] on section "vCPU vCPU 804 CPU to vCPU Ratio 1:36.55 Core to vCPU Ratio 1:1.26 Capacity Virt…" at bounding box center [1116, 259] width 421 height 231
click at [1216, 321] on td "61262.04 GiB" at bounding box center [1231, 332] width 146 height 23
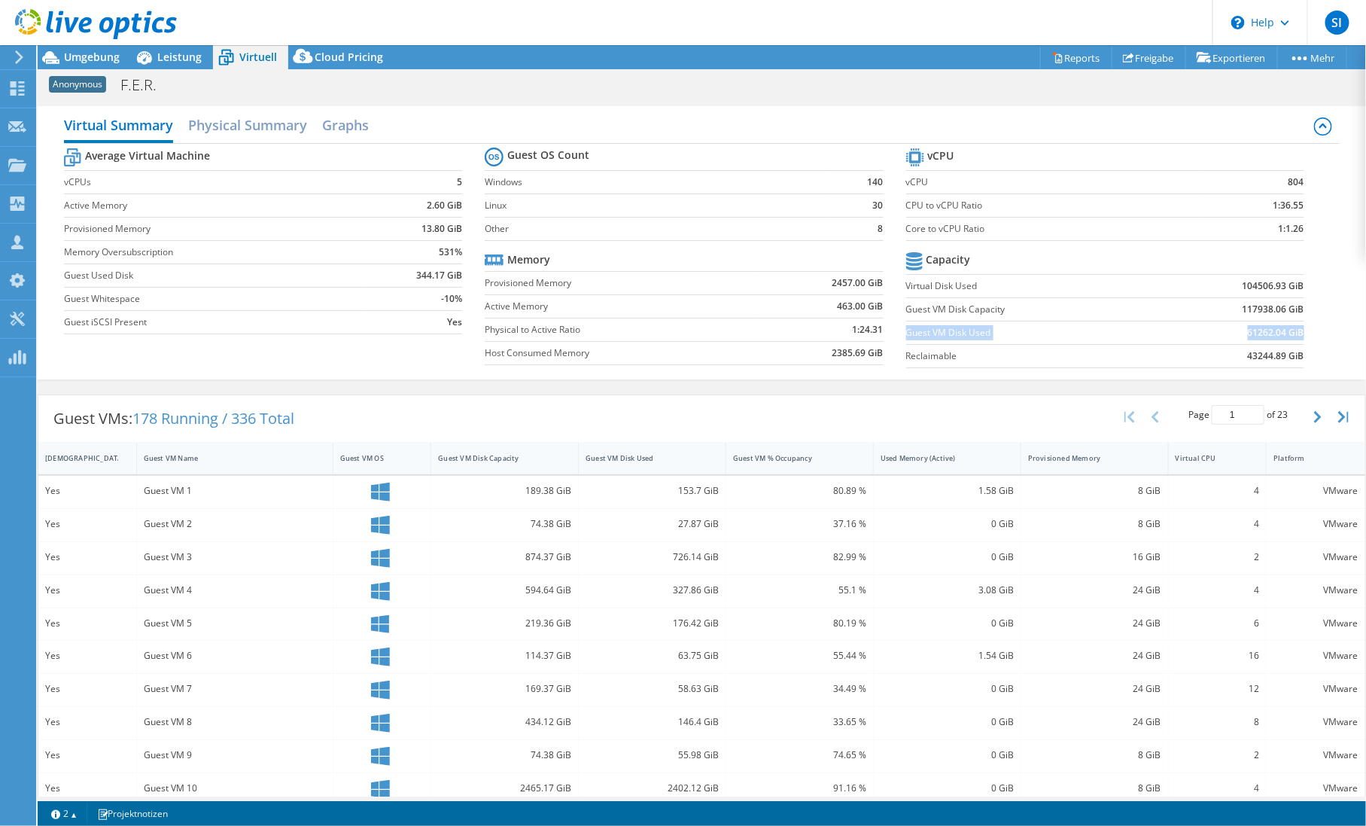
click at [1290, 328] on tr "Guest VM Disk Used 61262.04 GiB" at bounding box center [1105, 332] width 398 height 23
drag, startPoint x: 1290, startPoint y: 328, endPoint x: 1230, endPoint y: 328, distance: 59.4
click at [1230, 328] on td "61262.04 GiB" at bounding box center [1231, 332] width 146 height 23
drag, startPoint x: 899, startPoint y: 332, endPoint x: 1291, endPoint y: 324, distance: 392.1
click at [1291, 324] on tr "Guest VM Disk Used 61262.04 GiB" at bounding box center [1105, 332] width 398 height 23
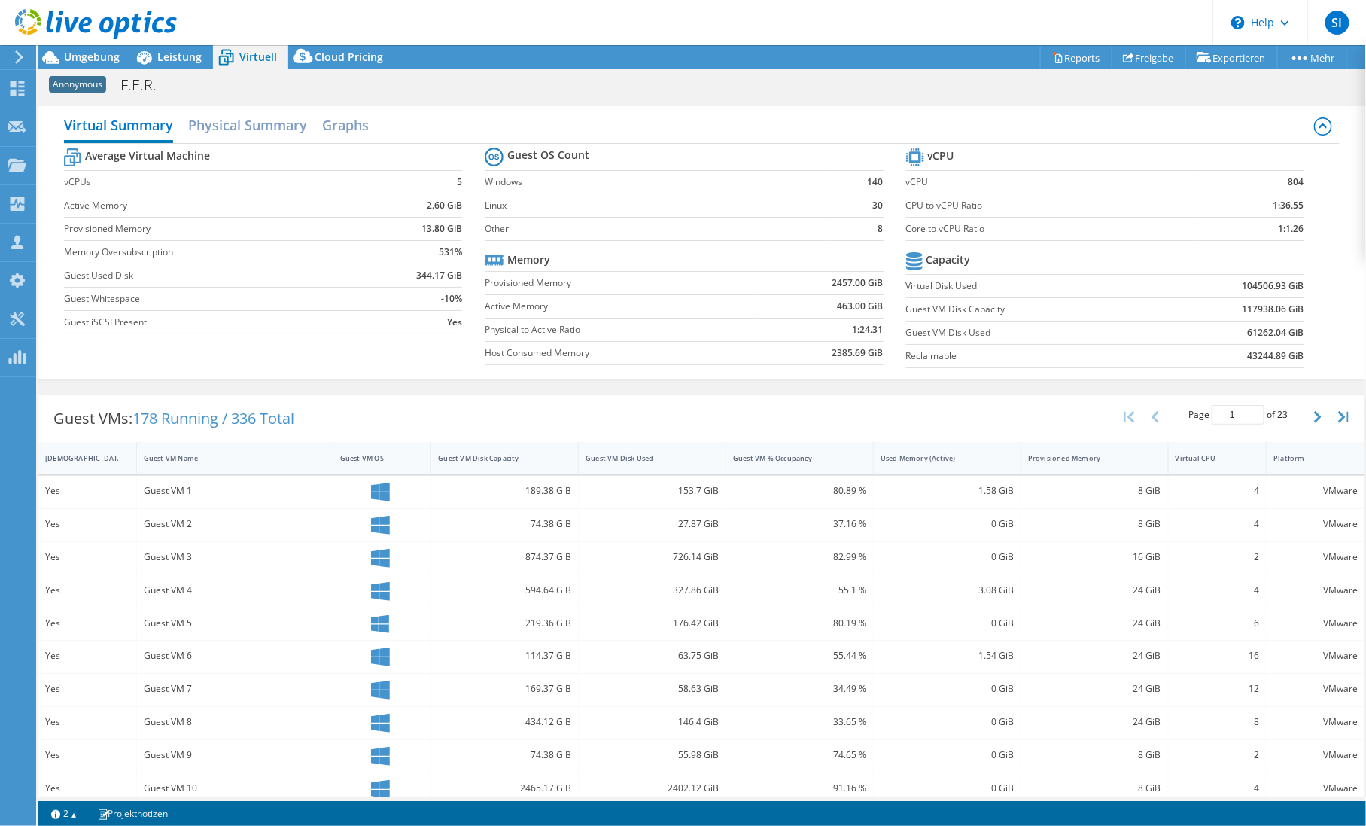
drag, startPoint x: 1291, startPoint y: 324, endPoint x: 1091, endPoint y: 320, distance: 200.2
click at [1096, 319] on td "Guest VM Disk Capacity" at bounding box center [1032, 308] width 252 height 23
click at [851, 379] on div "Virtual Summary Physical Summary Graphs Average Virtual Machine vCPUs 5 Active …" at bounding box center [702, 243] width 1328 height 288
